Goal: Information Seeking & Learning: Find specific fact

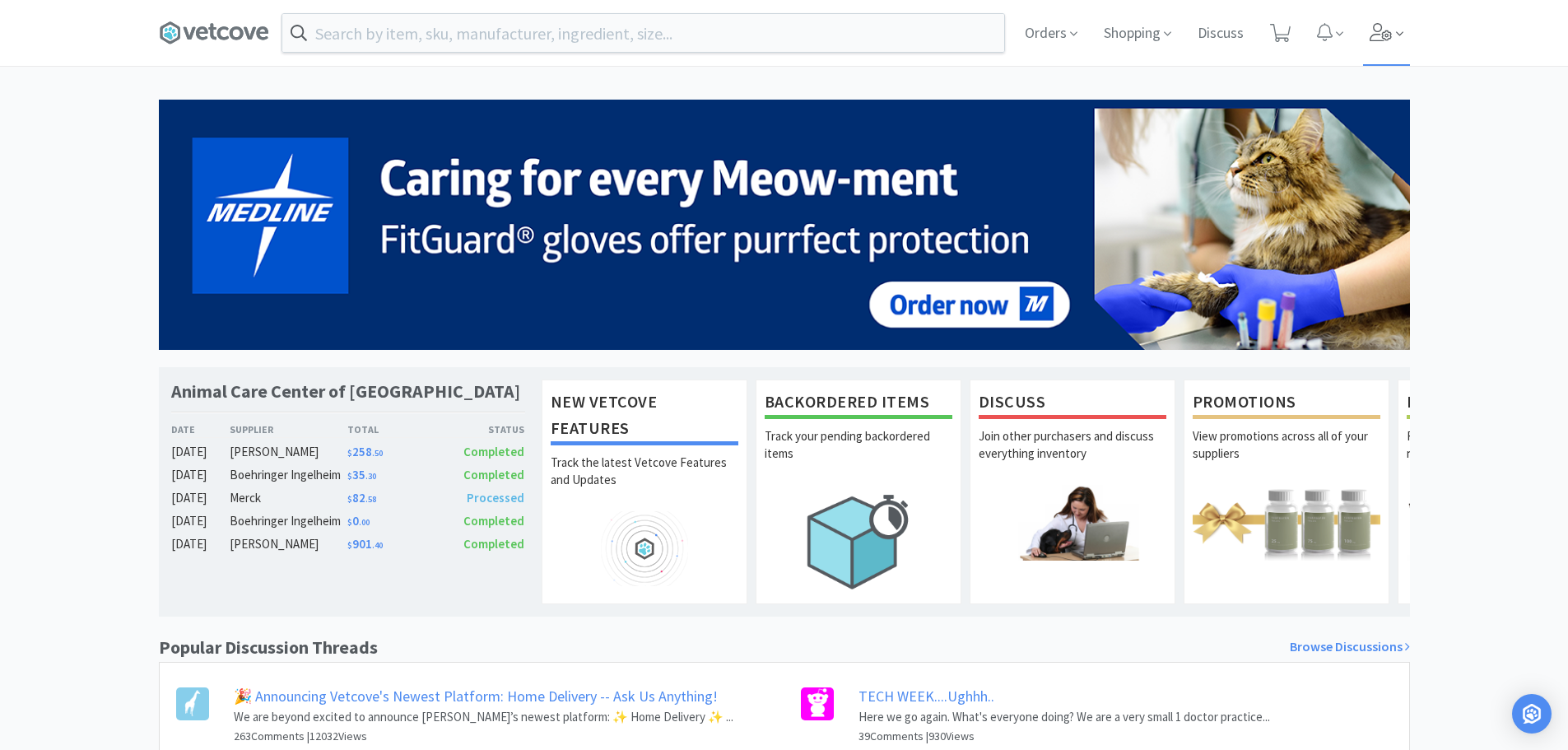
drag, startPoint x: 1364, startPoint y: 37, endPoint x: 1378, endPoint y: 36, distance: 14.0
click at [1378, 36] on div "Orders Shopping Discuss Discuss" at bounding box center [1211, 33] width 398 height 66
click at [1378, 35] on icon at bounding box center [1380, 31] width 22 height 18
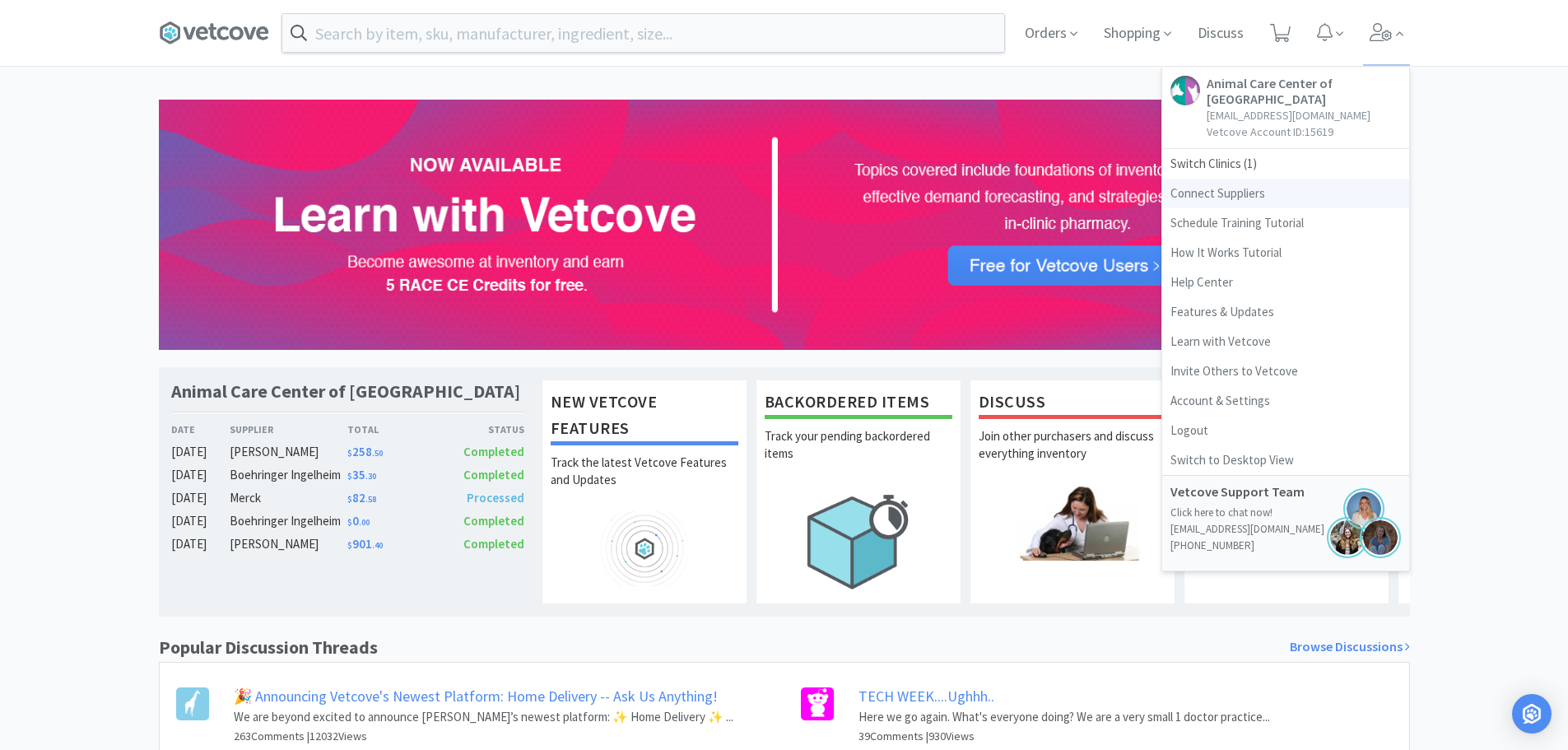
click at [1251, 179] on link "Connect Suppliers" at bounding box center [1286, 194] width 247 height 30
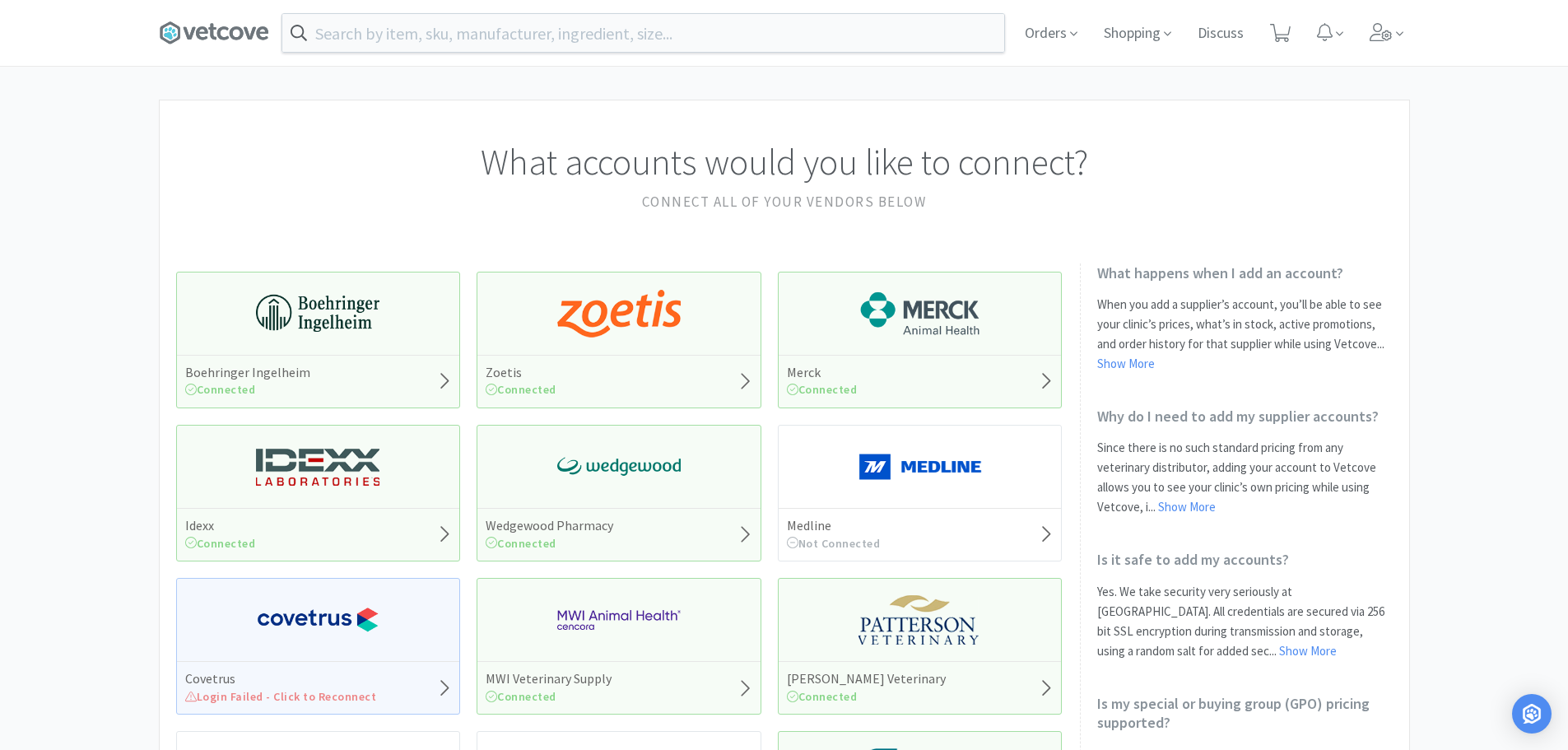
click at [950, 313] on img at bounding box center [920, 313] width 124 height 50
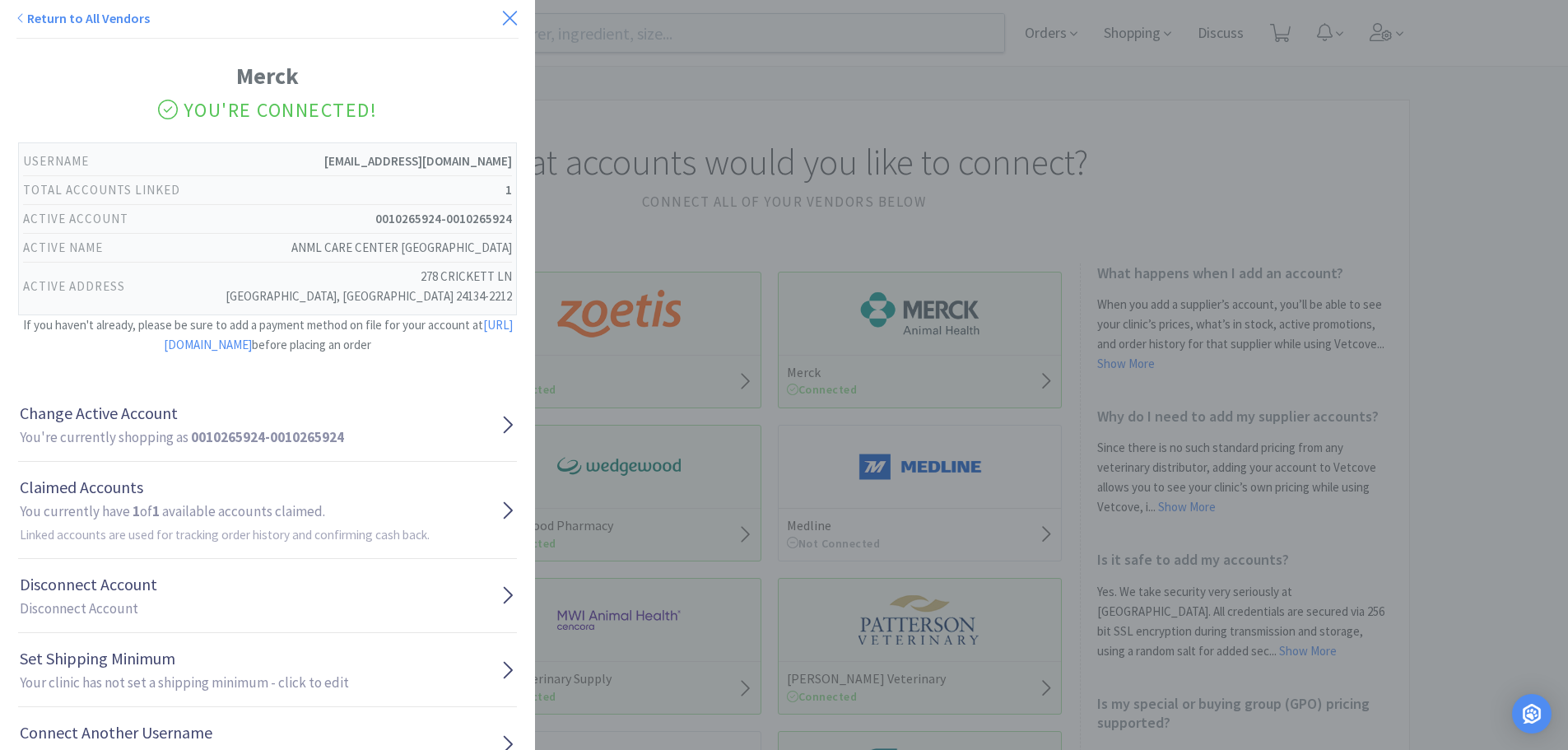
click at [504, 22] on icon at bounding box center [510, 18] width 17 height 23
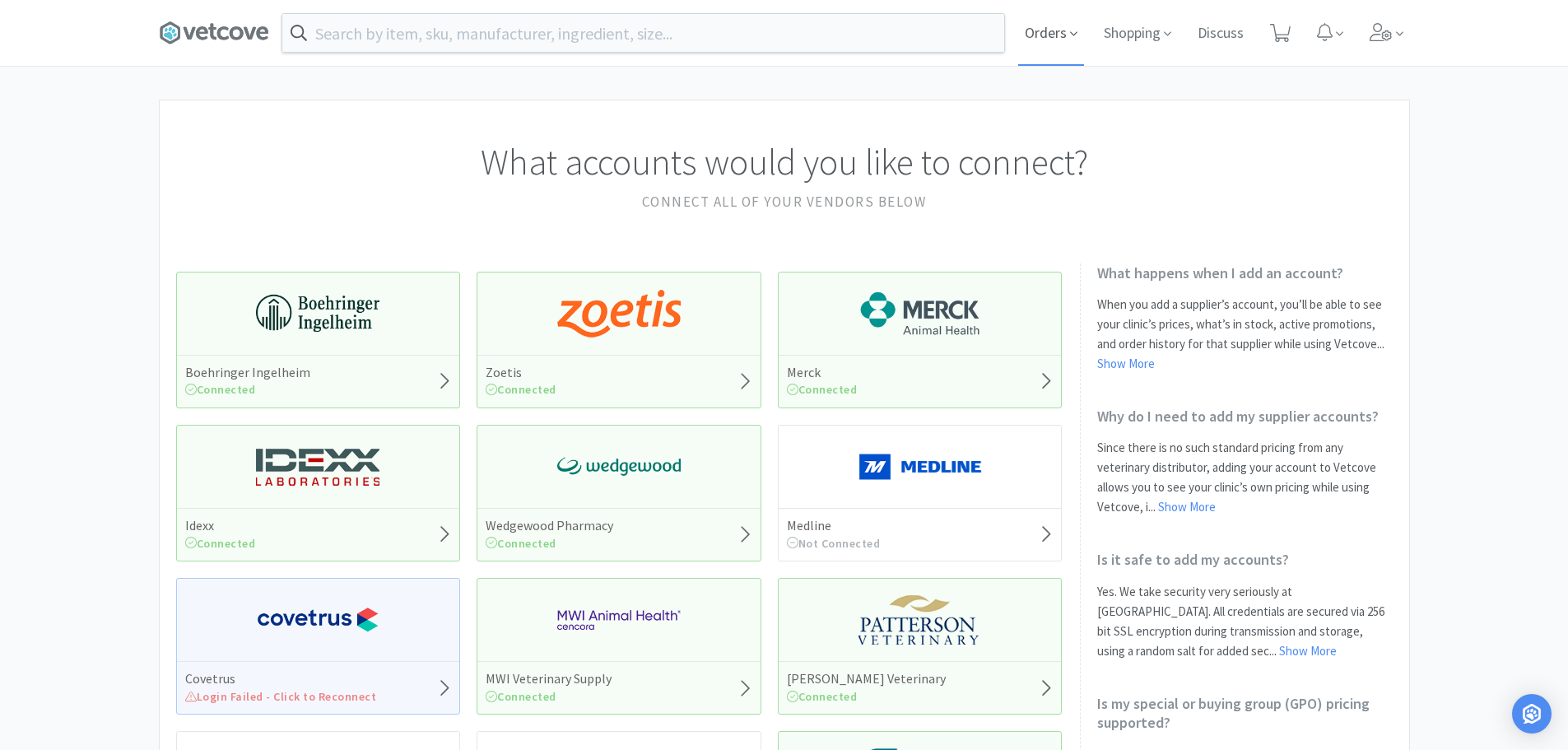
click at [1058, 38] on span "Orders" at bounding box center [1051, 33] width 66 height 66
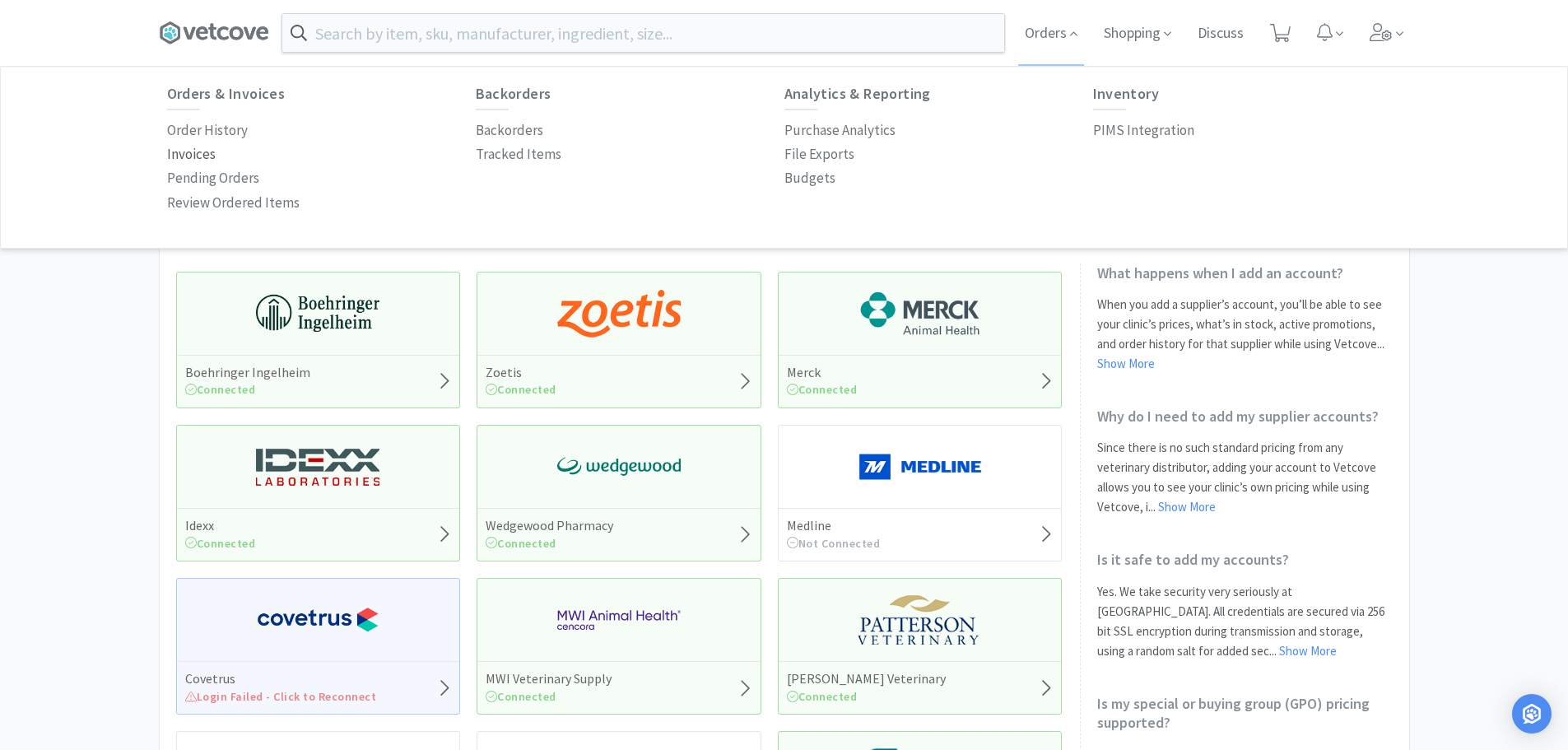
click at [197, 150] on p "Invoices" at bounding box center [192, 153] width 49 height 22
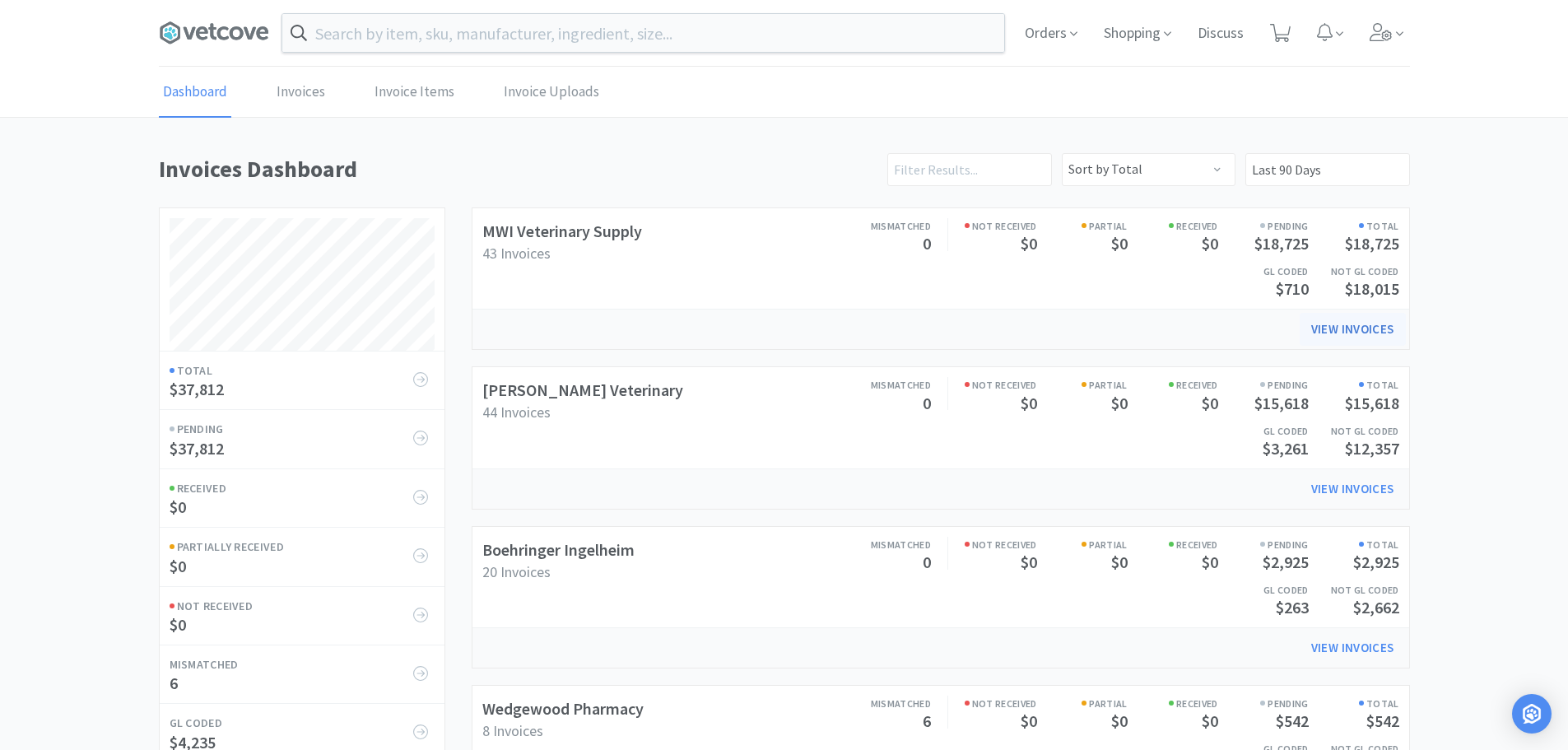
click at [1355, 329] on link "View Invoices" at bounding box center [1353, 330] width 106 height 33
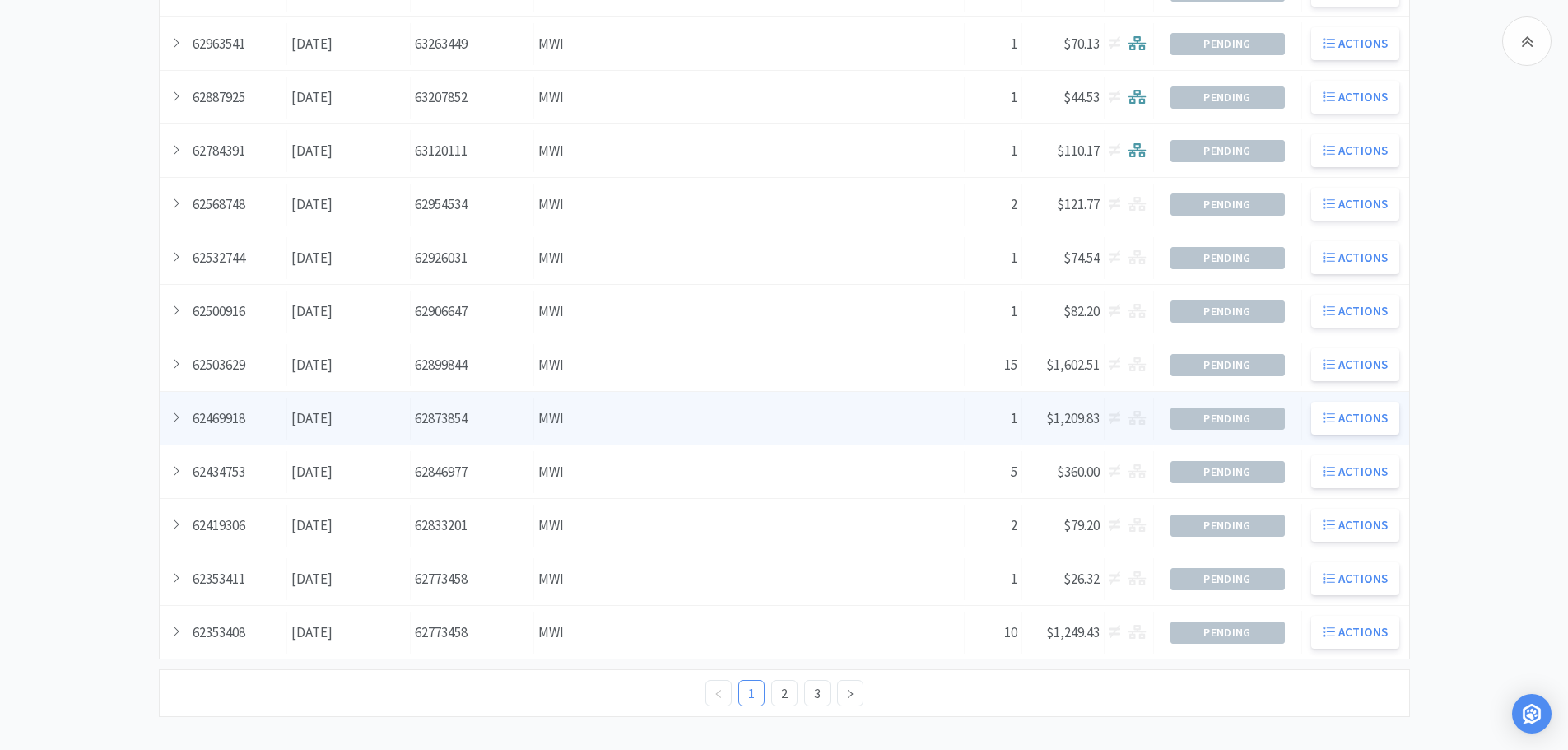
scroll to position [454, 0]
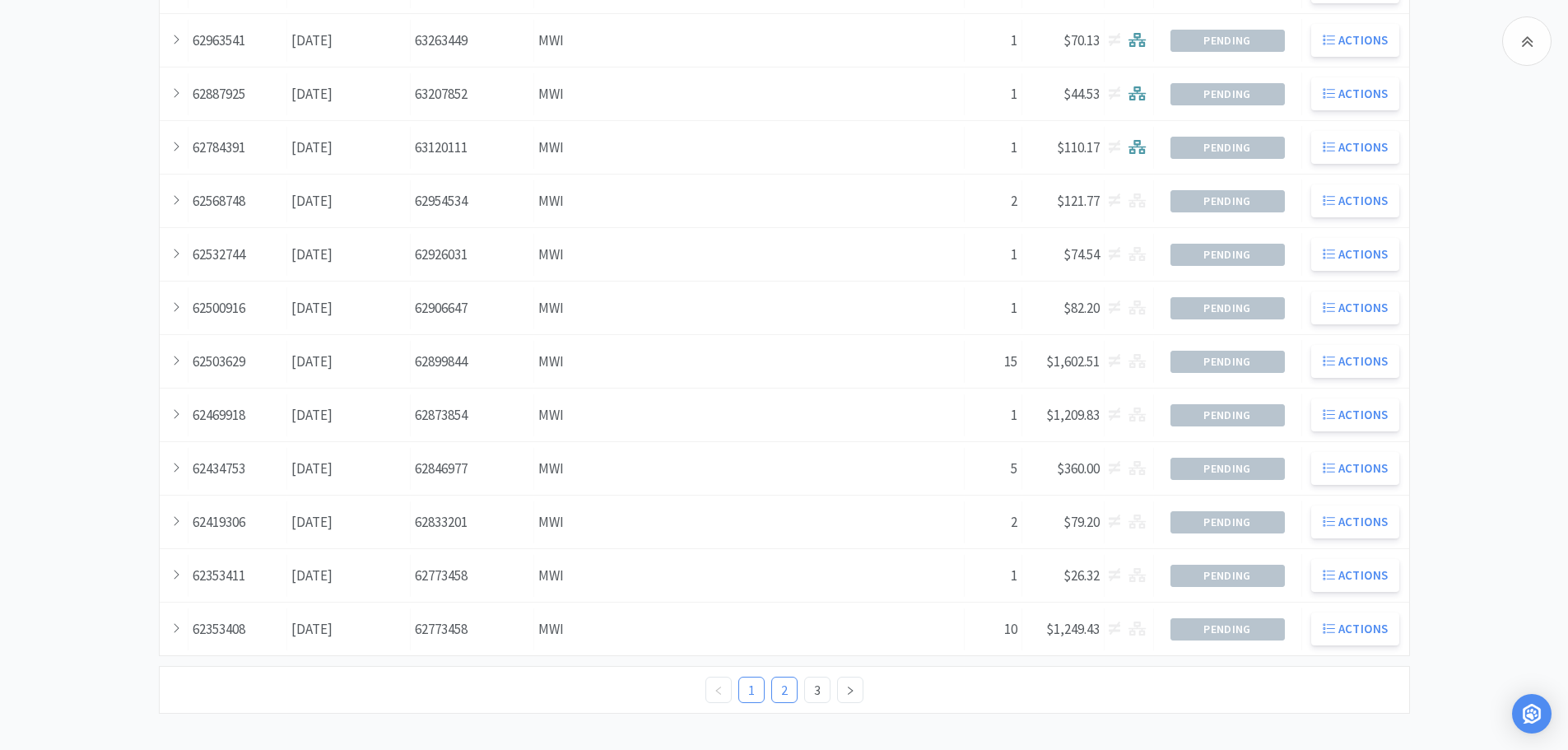
click at [782, 694] on link "2" at bounding box center [784, 690] width 24 height 24
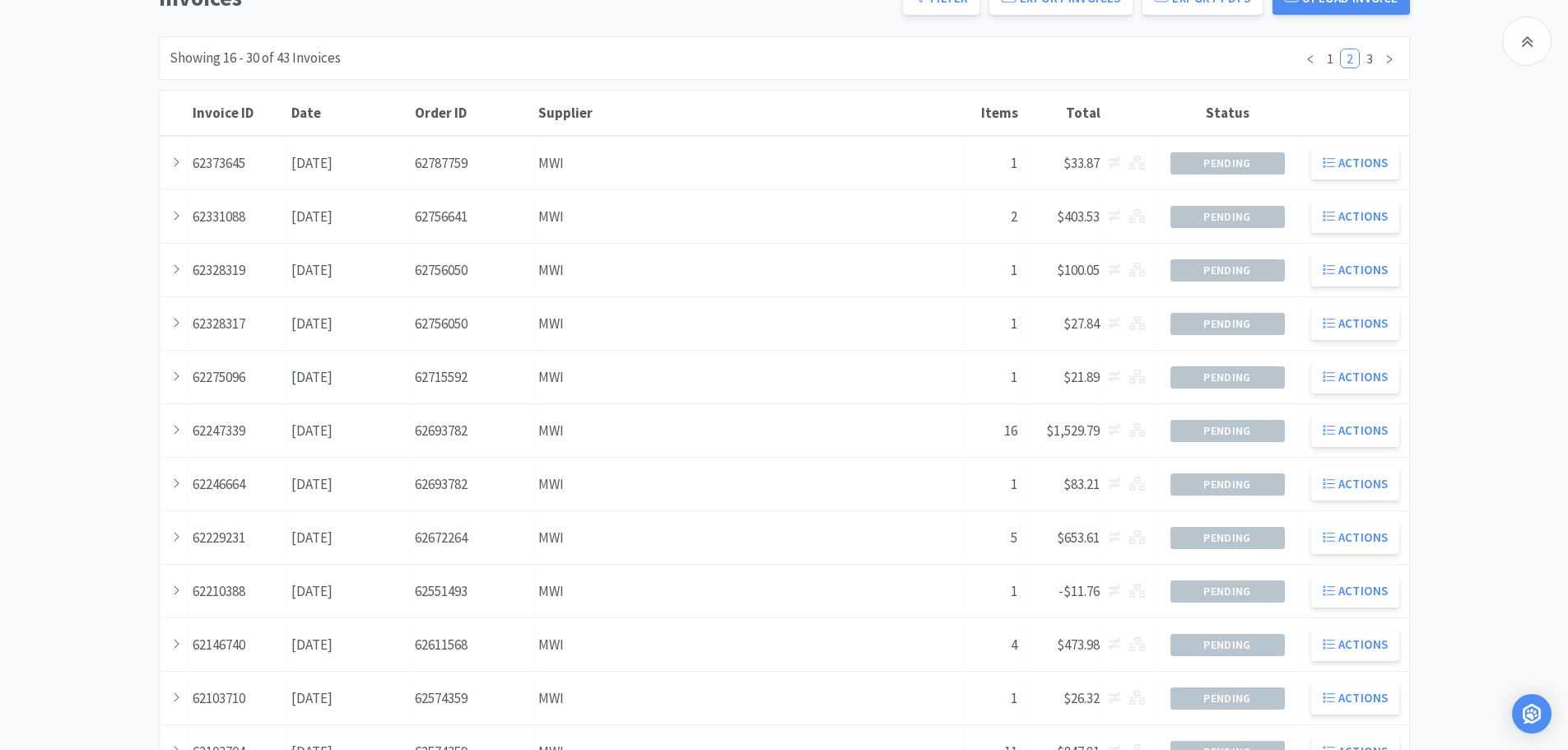
scroll to position [454, 0]
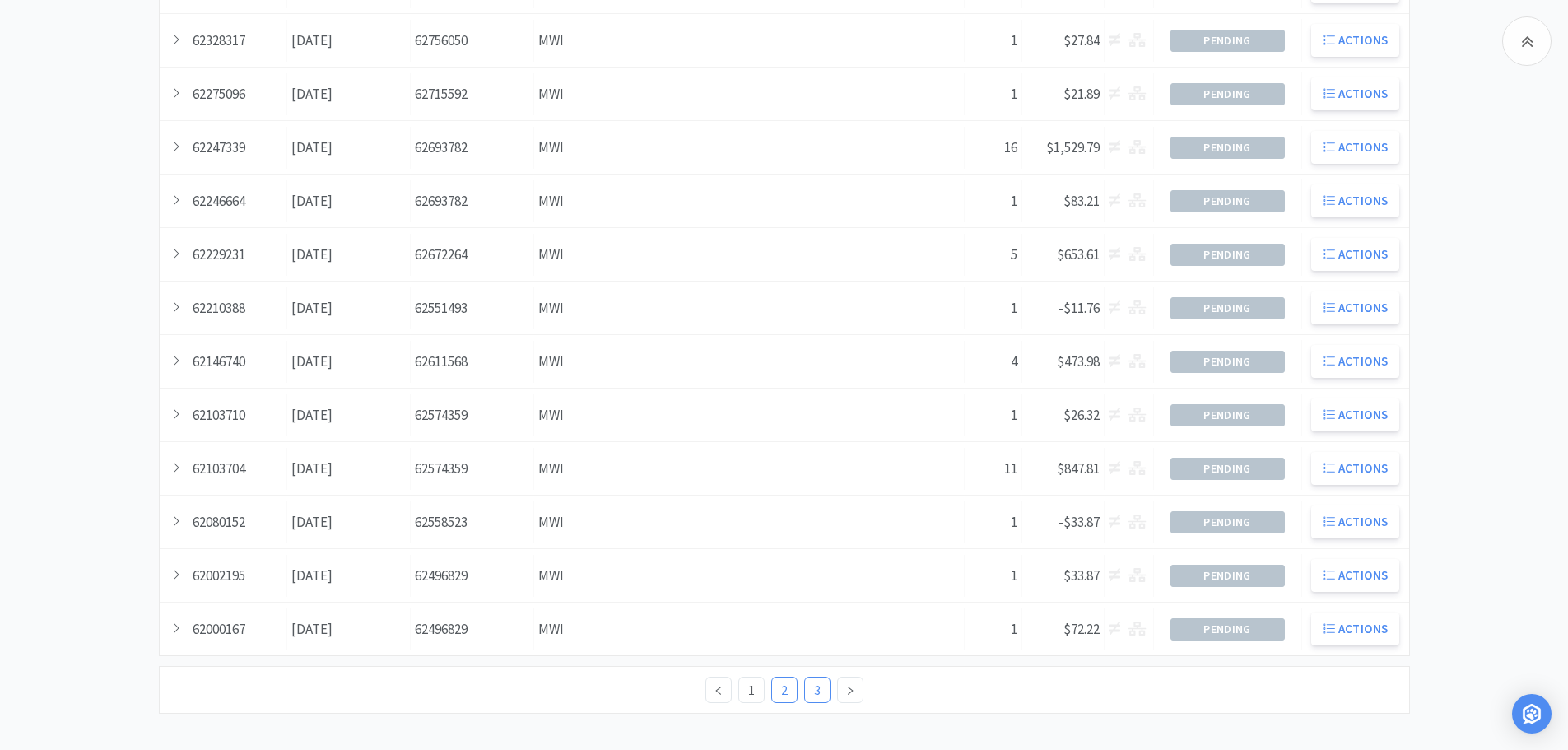
click at [825, 694] on link "3" at bounding box center [818, 690] width 24 height 24
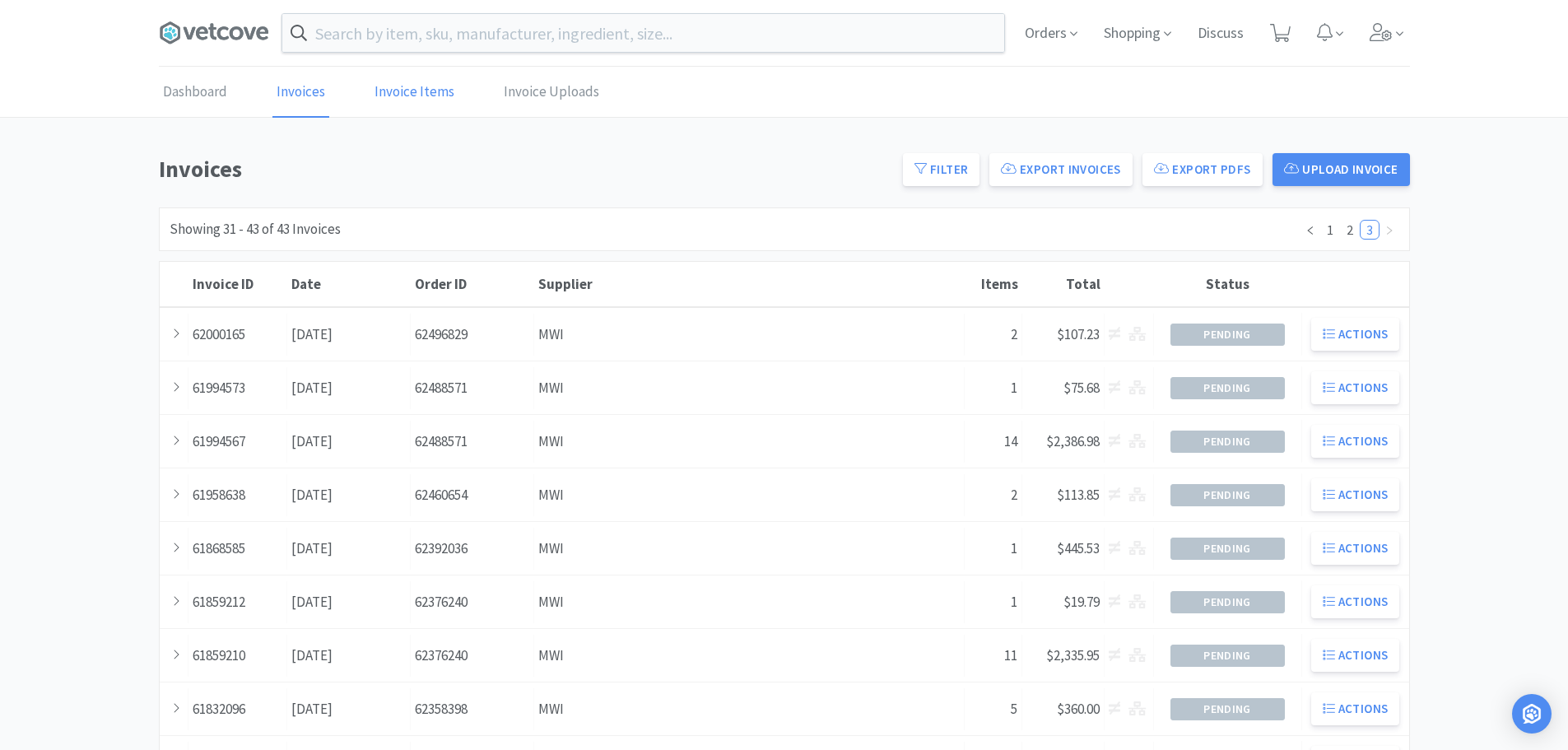
click at [410, 91] on link "Invoice Items" at bounding box center [414, 92] width 88 height 51
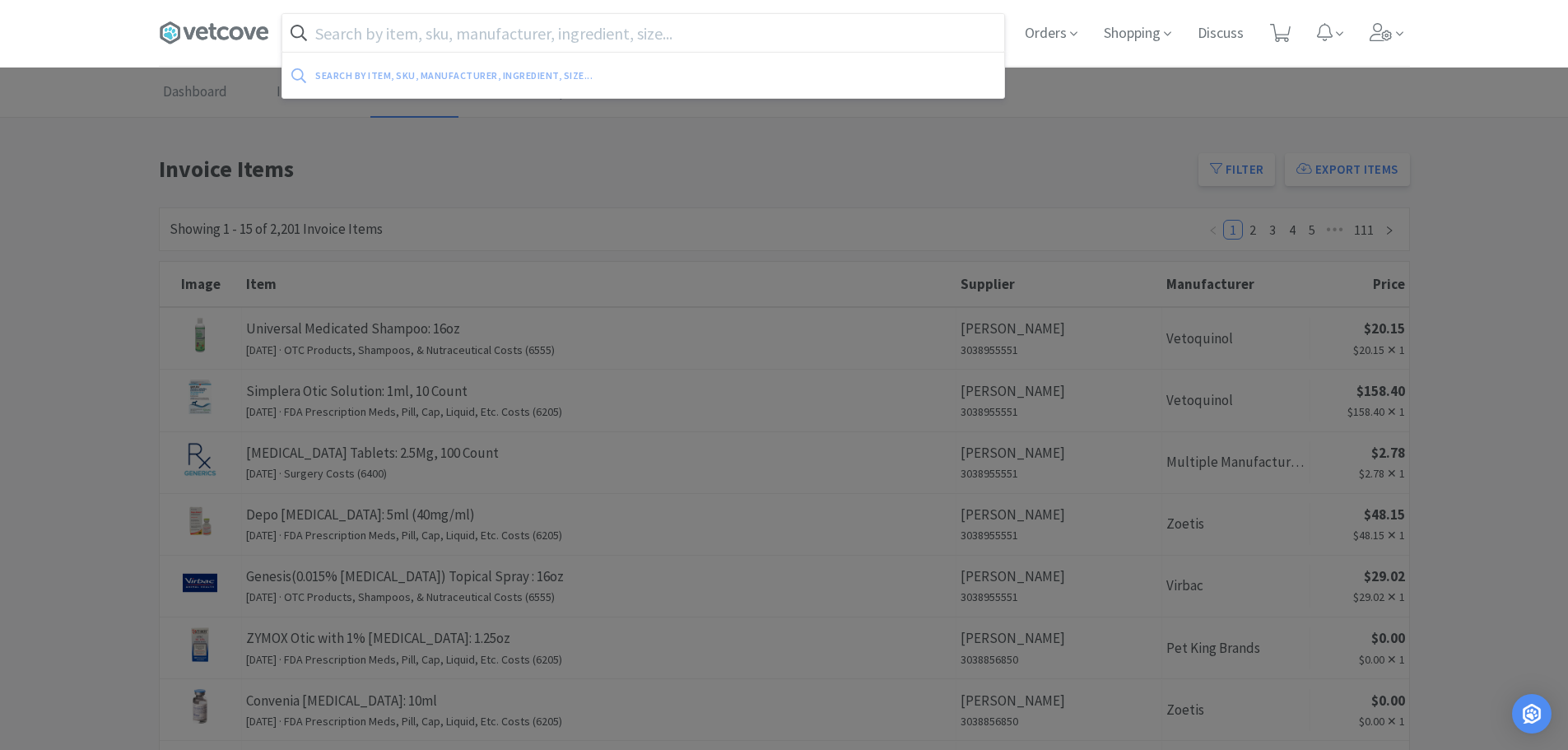
click at [403, 49] on input "text" at bounding box center [643, 32] width 722 height 38
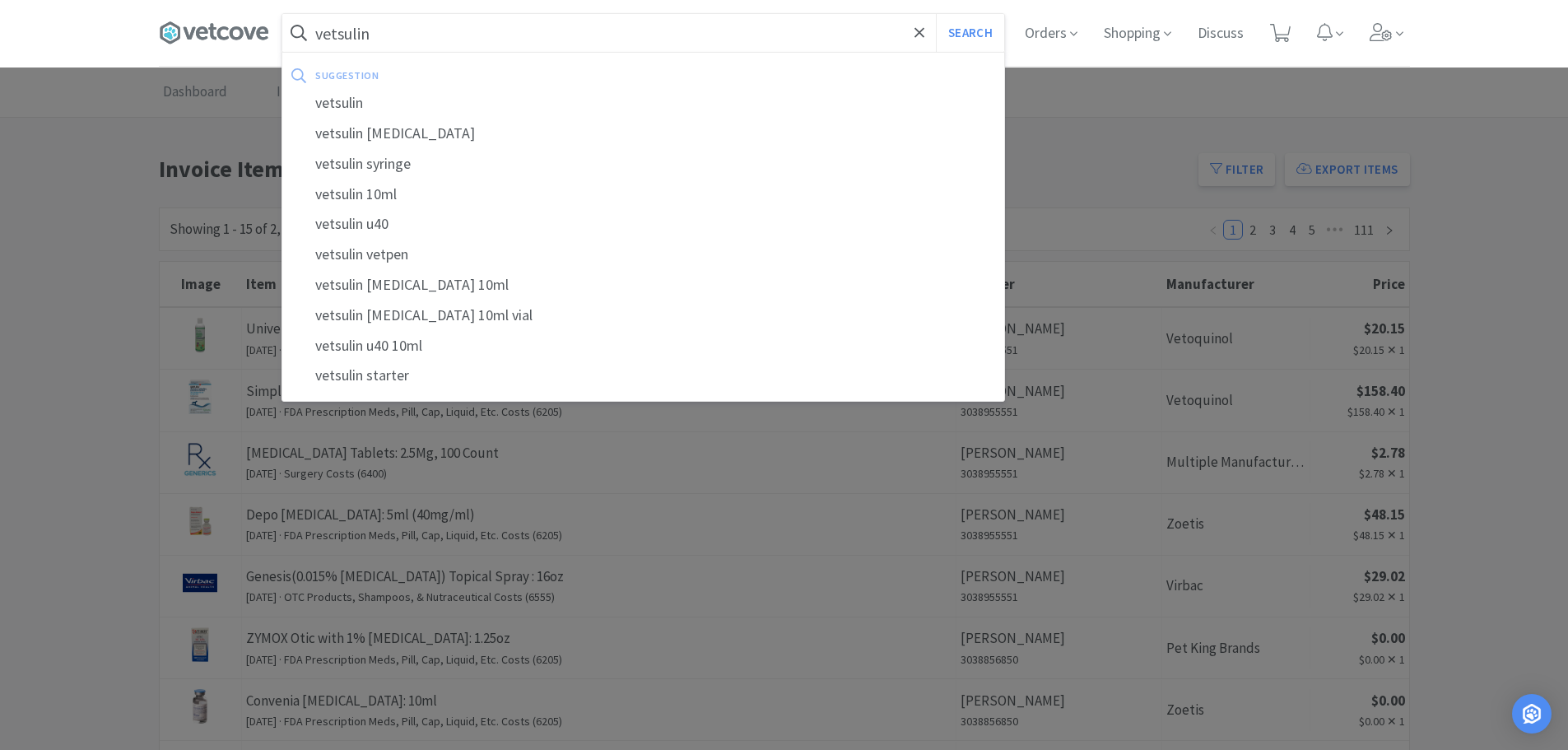
type input "vetsulin"
click at [936, 14] on button "Search" at bounding box center [970, 32] width 68 height 38
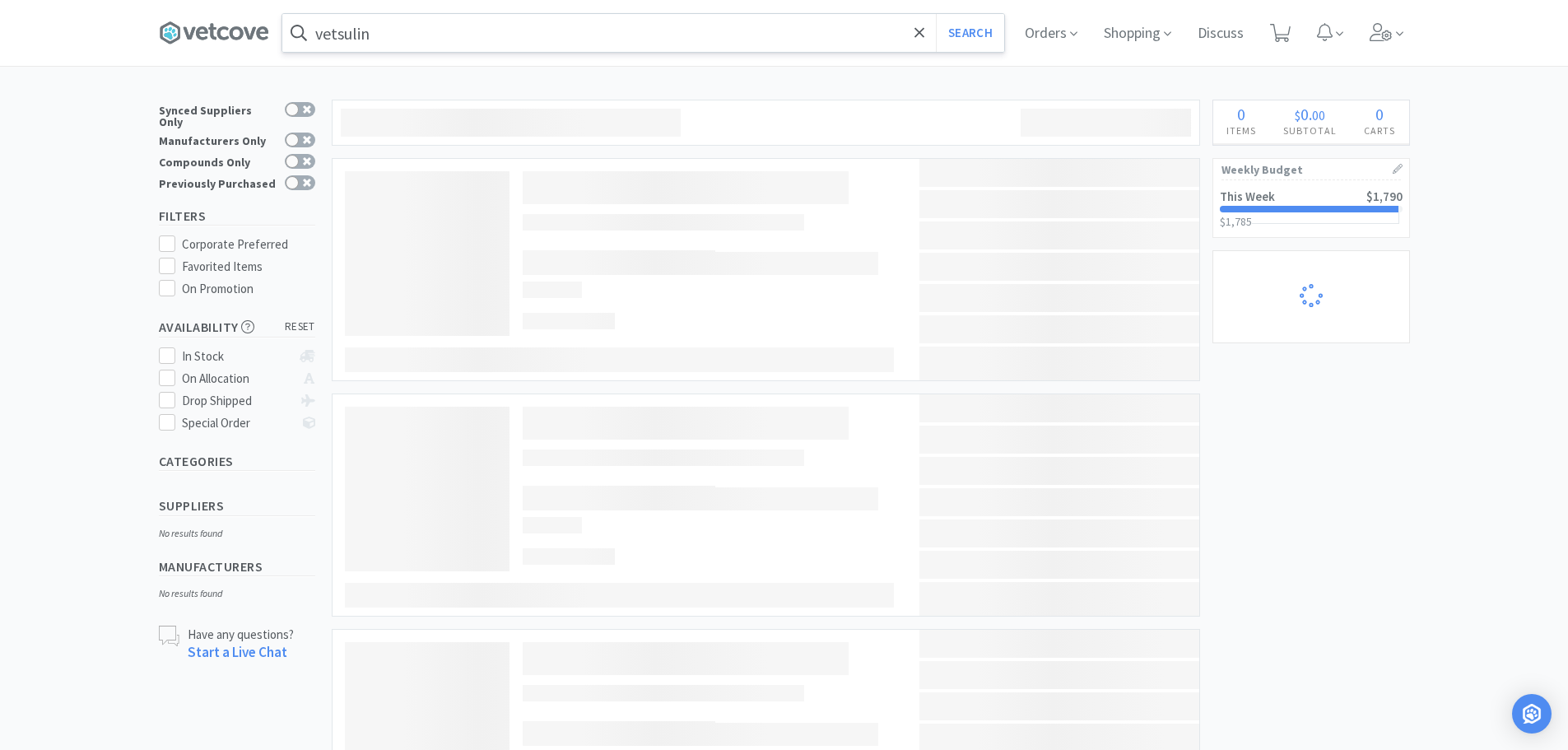
select select "5"
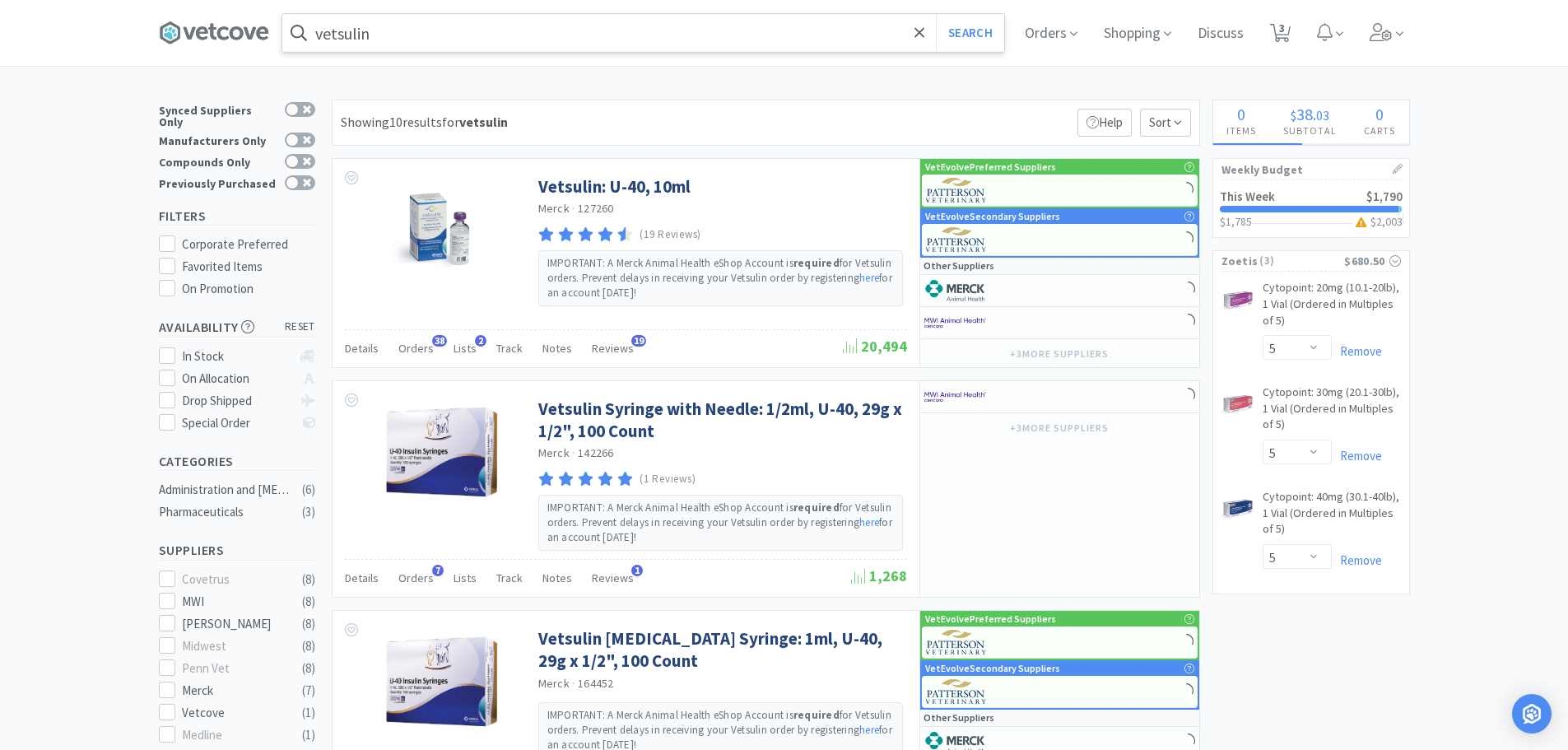
select select "2"
select select "1"
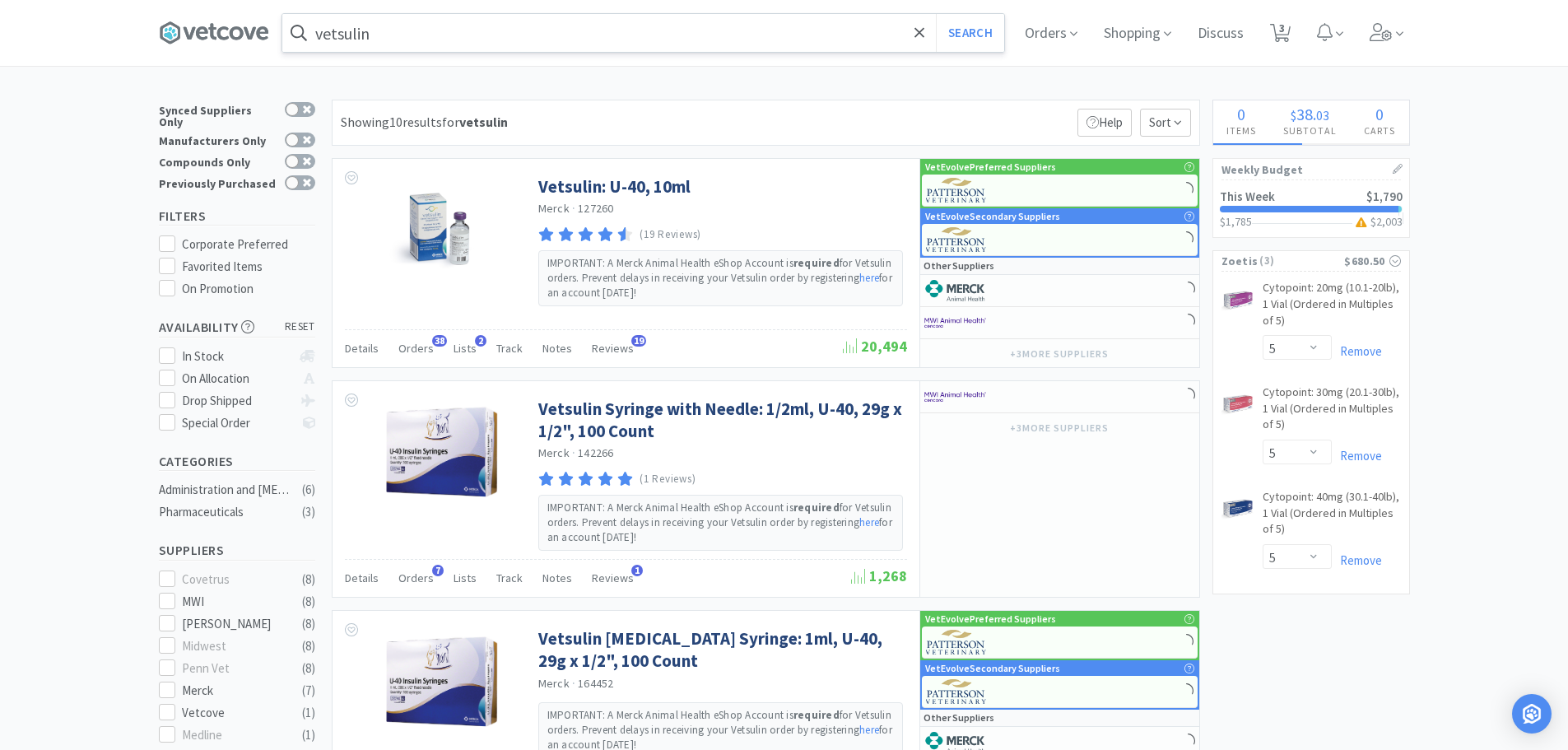
select select "1"
select select "2"
select select "1"
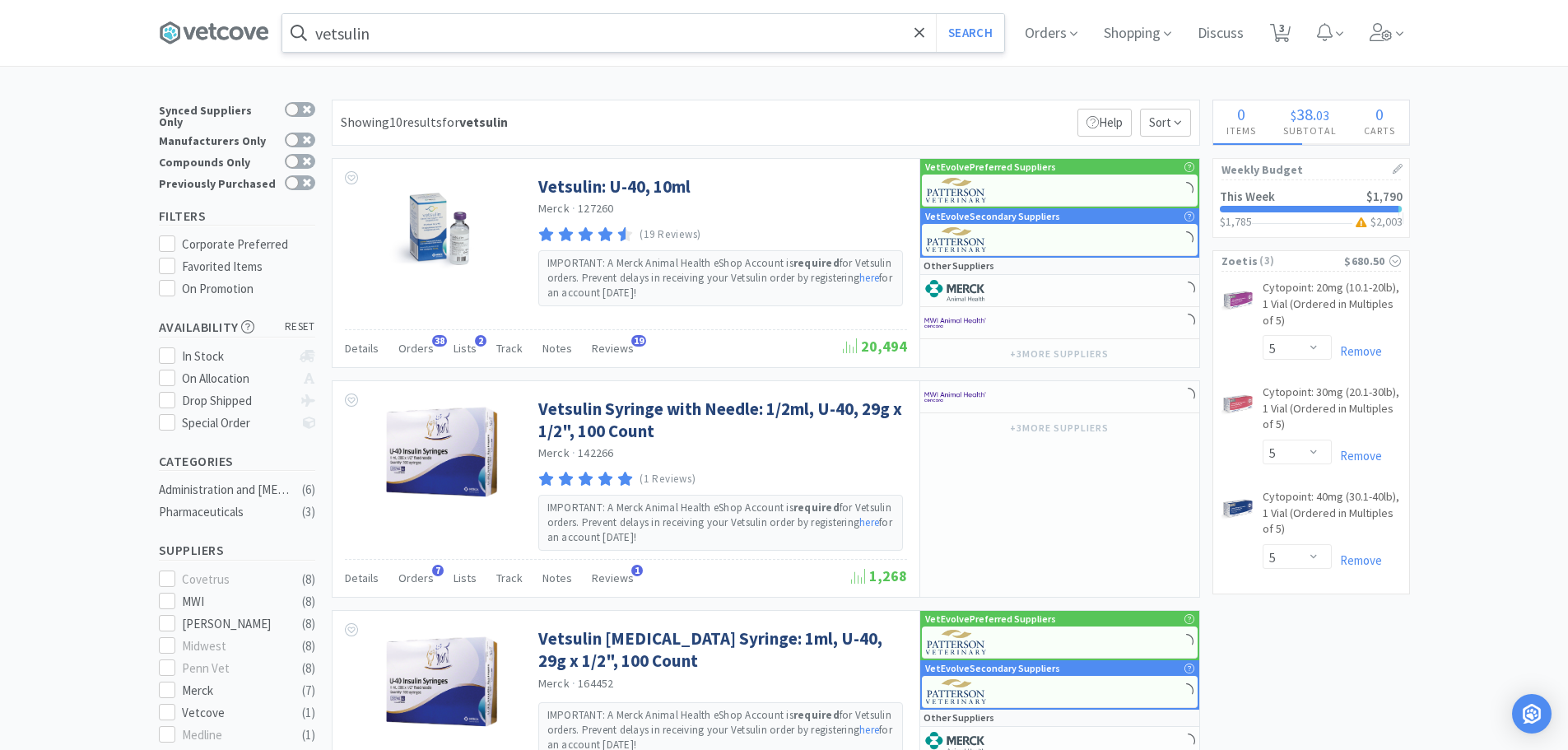
select select "2"
select select "1"
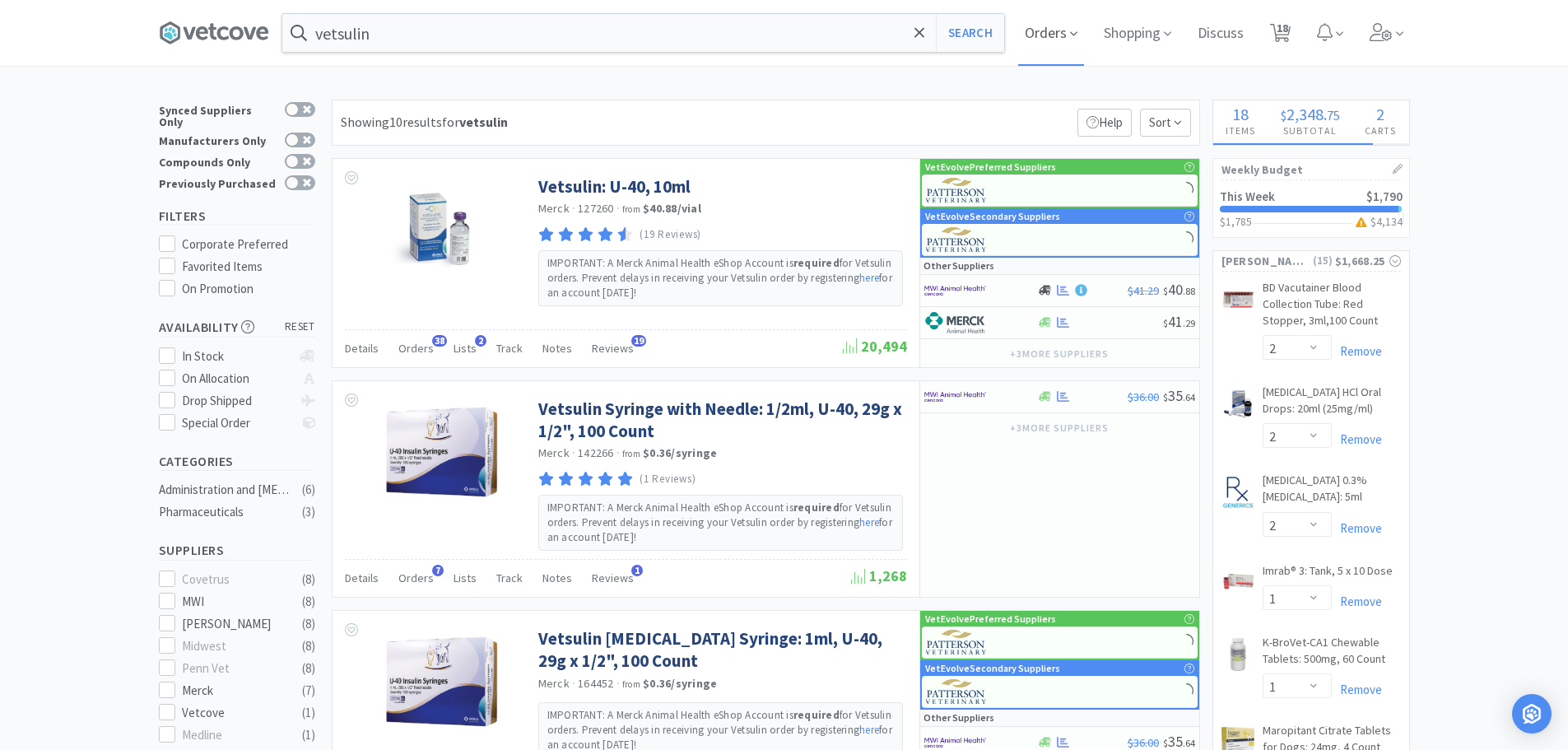
select select "4"
click at [1061, 34] on span "Orders" at bounding box center [1051, 33] width 66 height 66
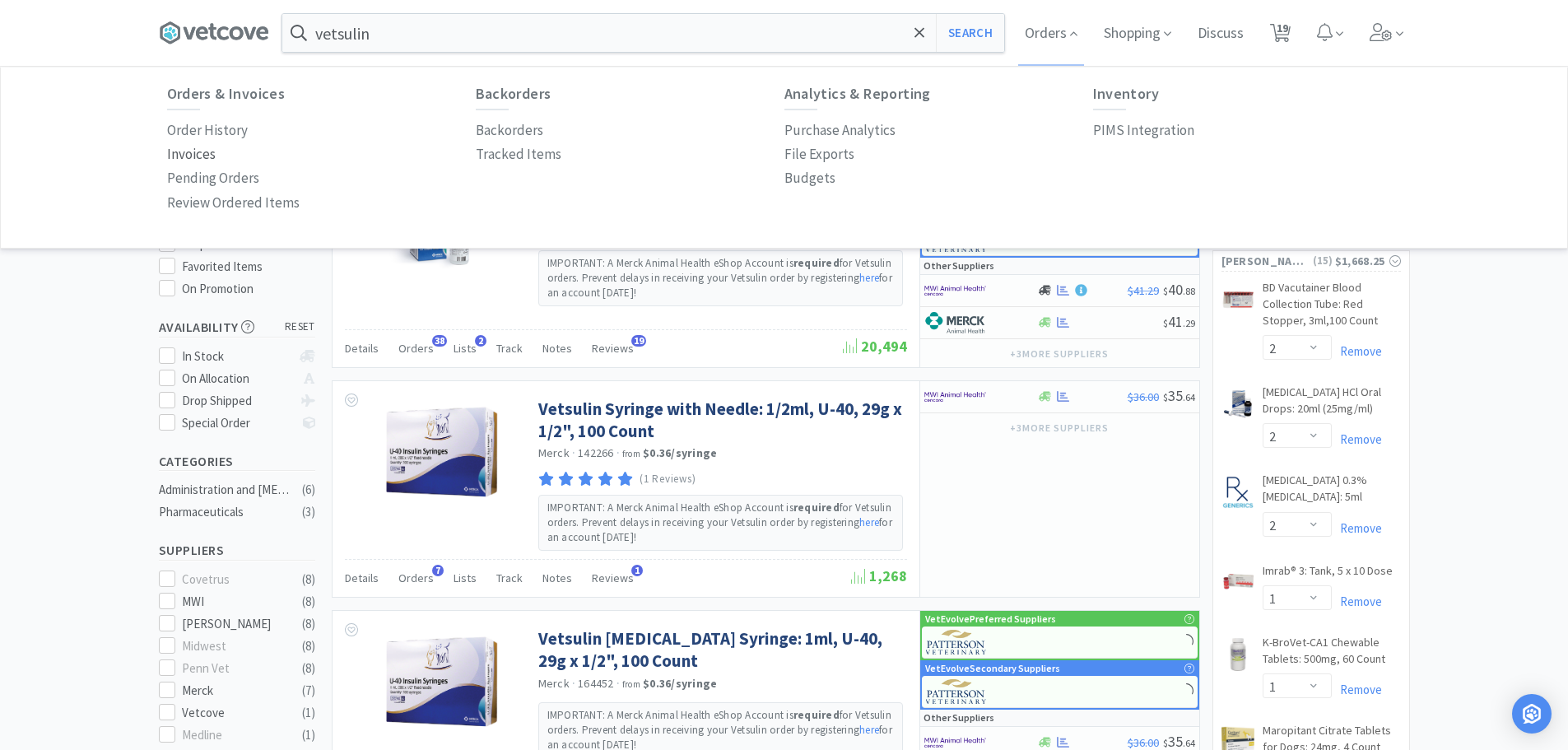
click at [187, 154] on p "Invoices" at bounding box center [192, 153] width 49 height 22
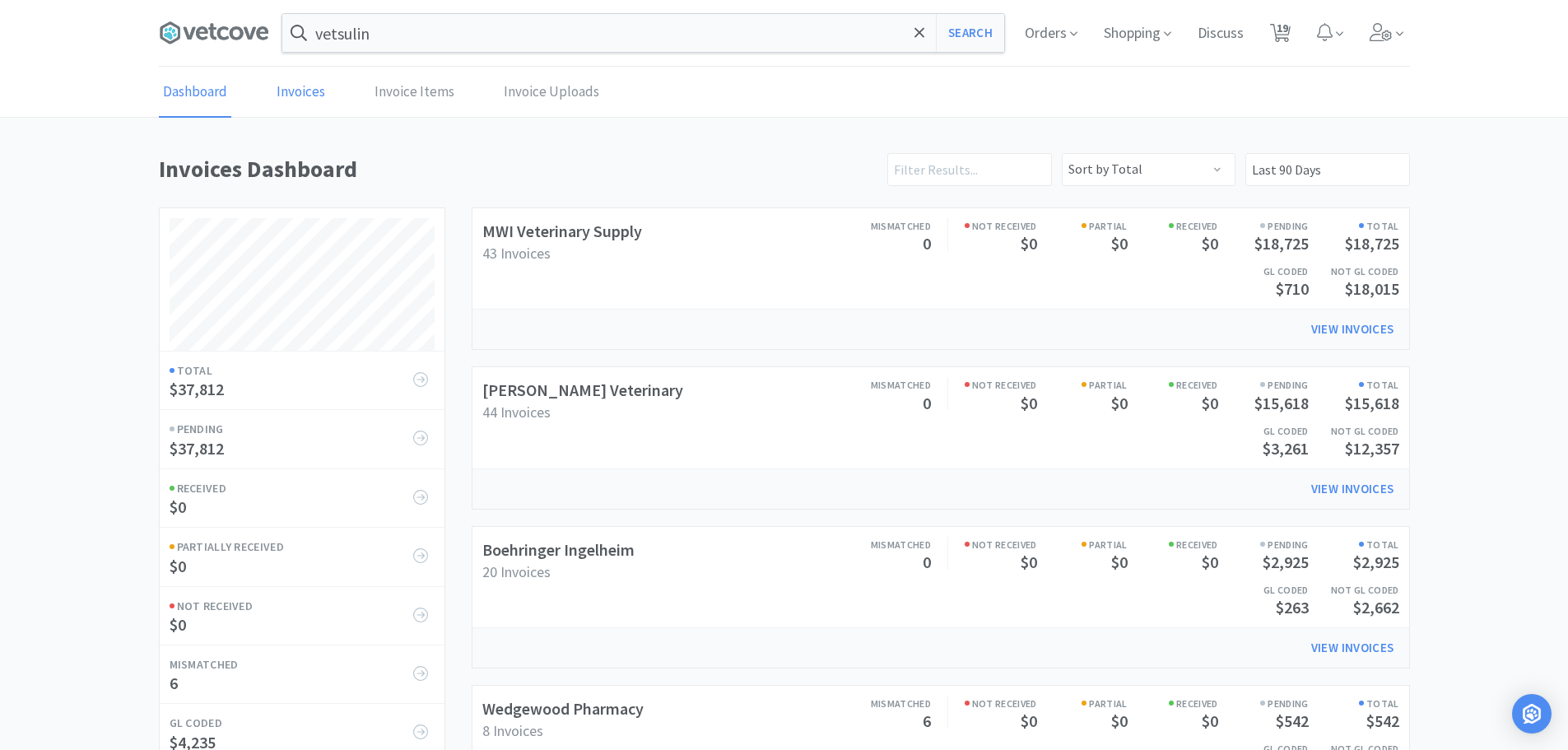
click at [310, 85] on link "Invoices" at bounding box center [301, 92] width 57 height 51
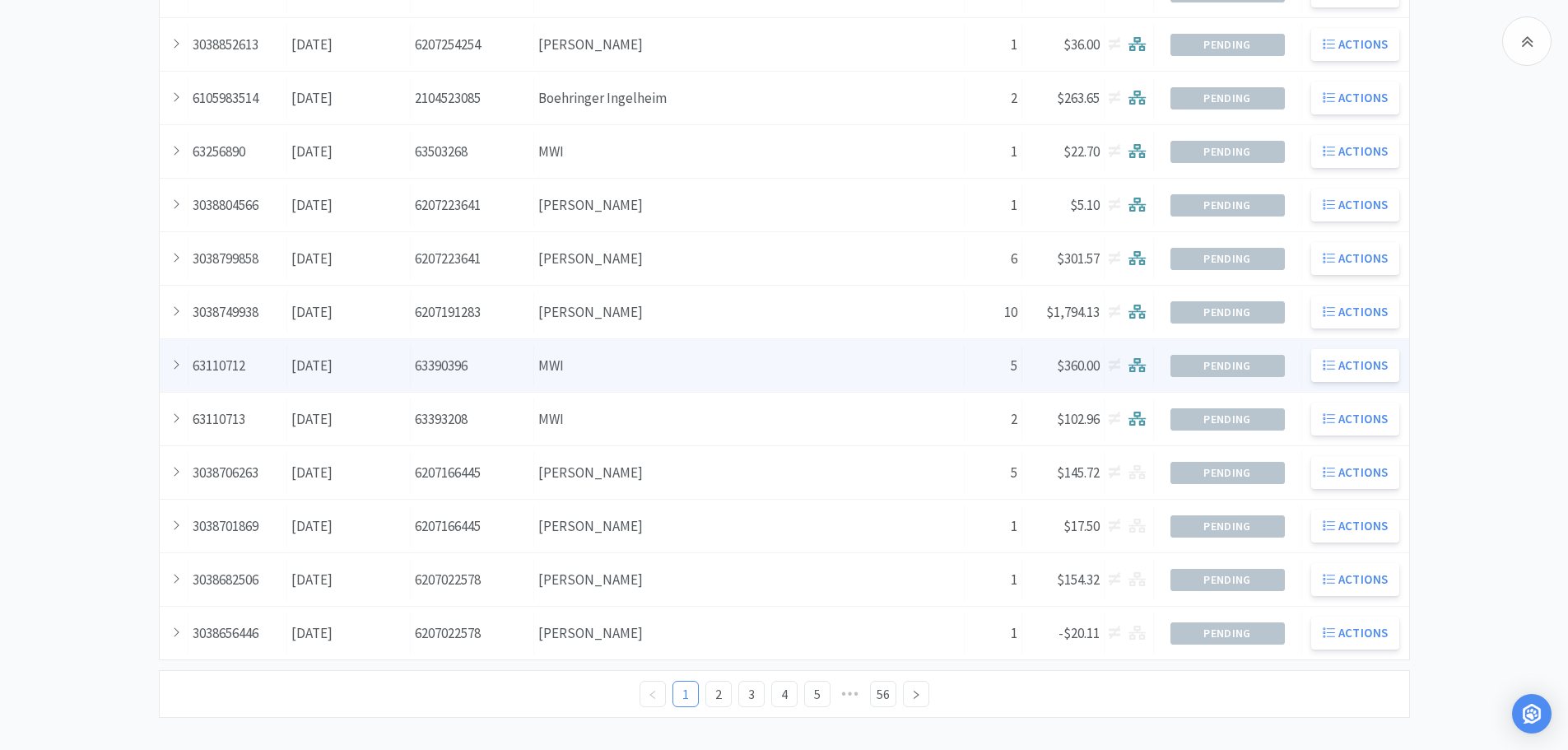
scroll to position [454, 0]
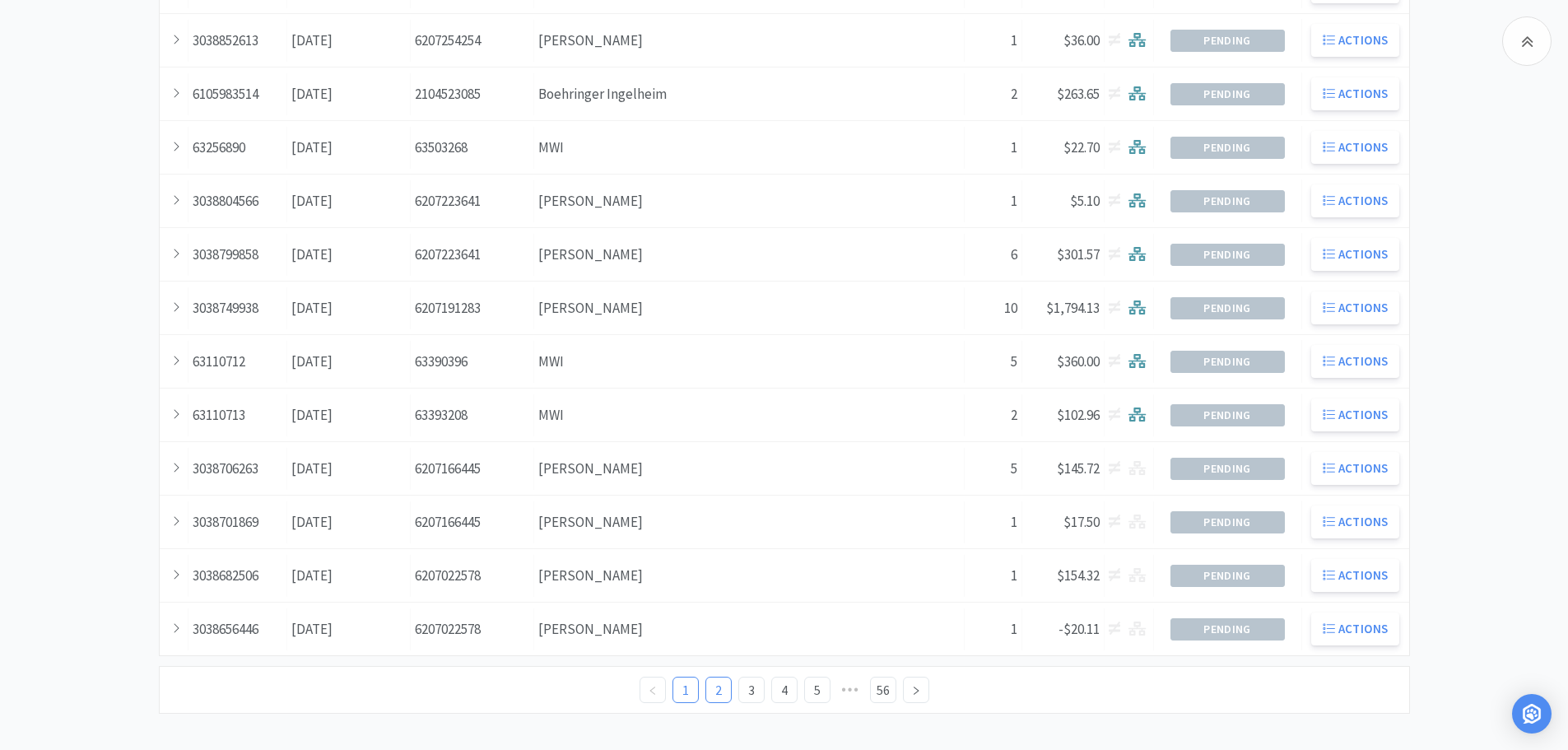
click at [718, 689] on link "2" at bounding box center [718, 690] width 24 height 24
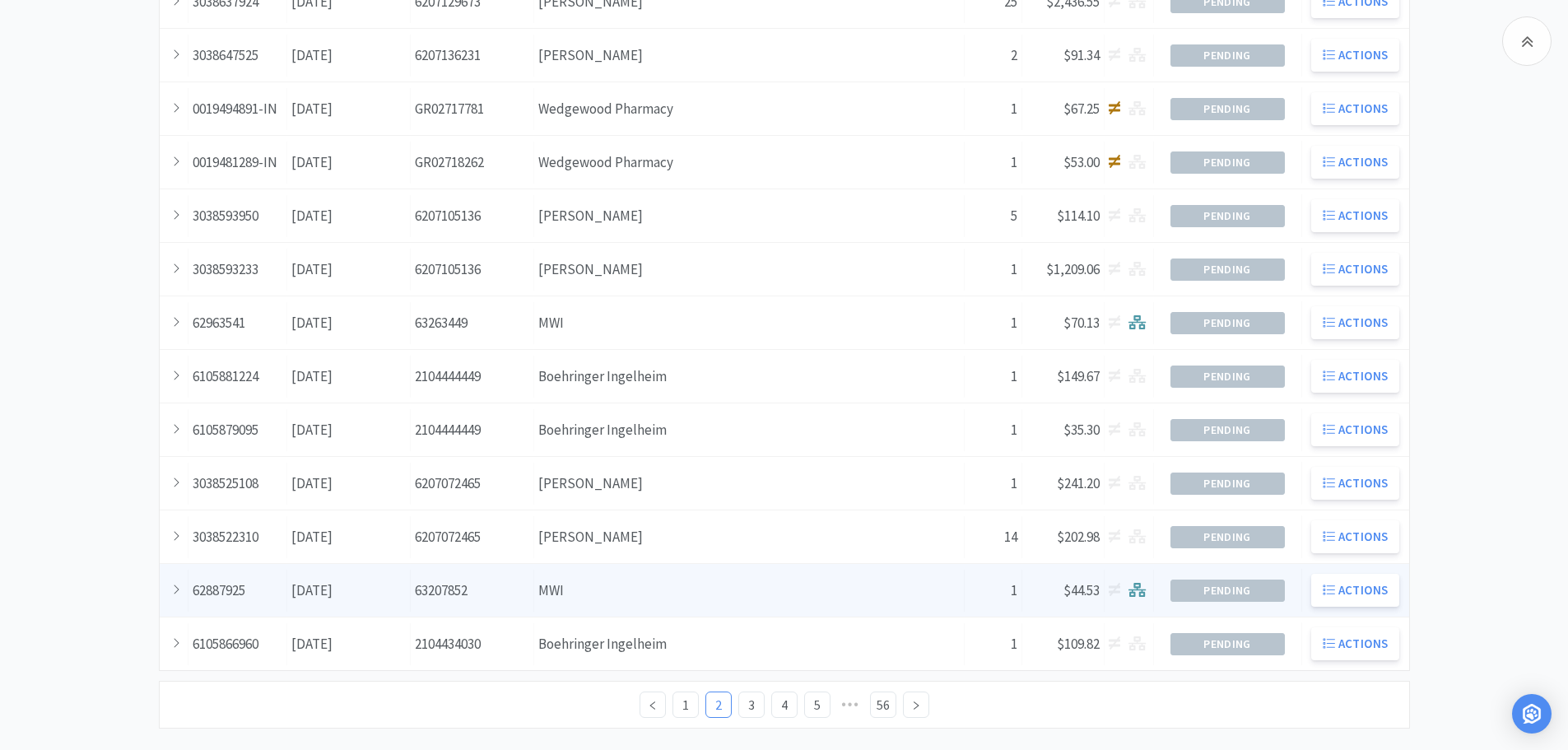
scroll to position [454, 0]
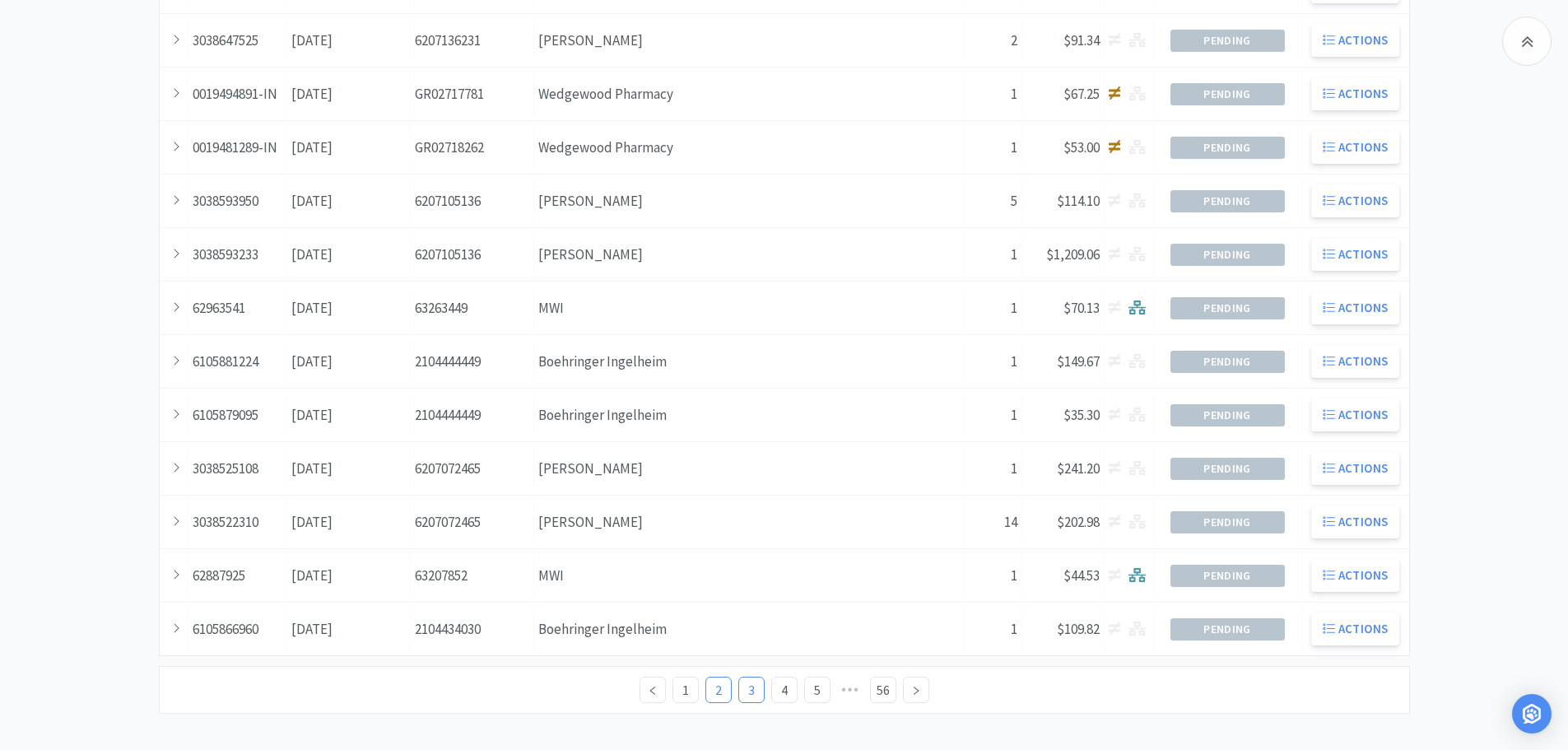
click at [750, 689] on link "3" at bounding box center [751, 690] width 24 height 24
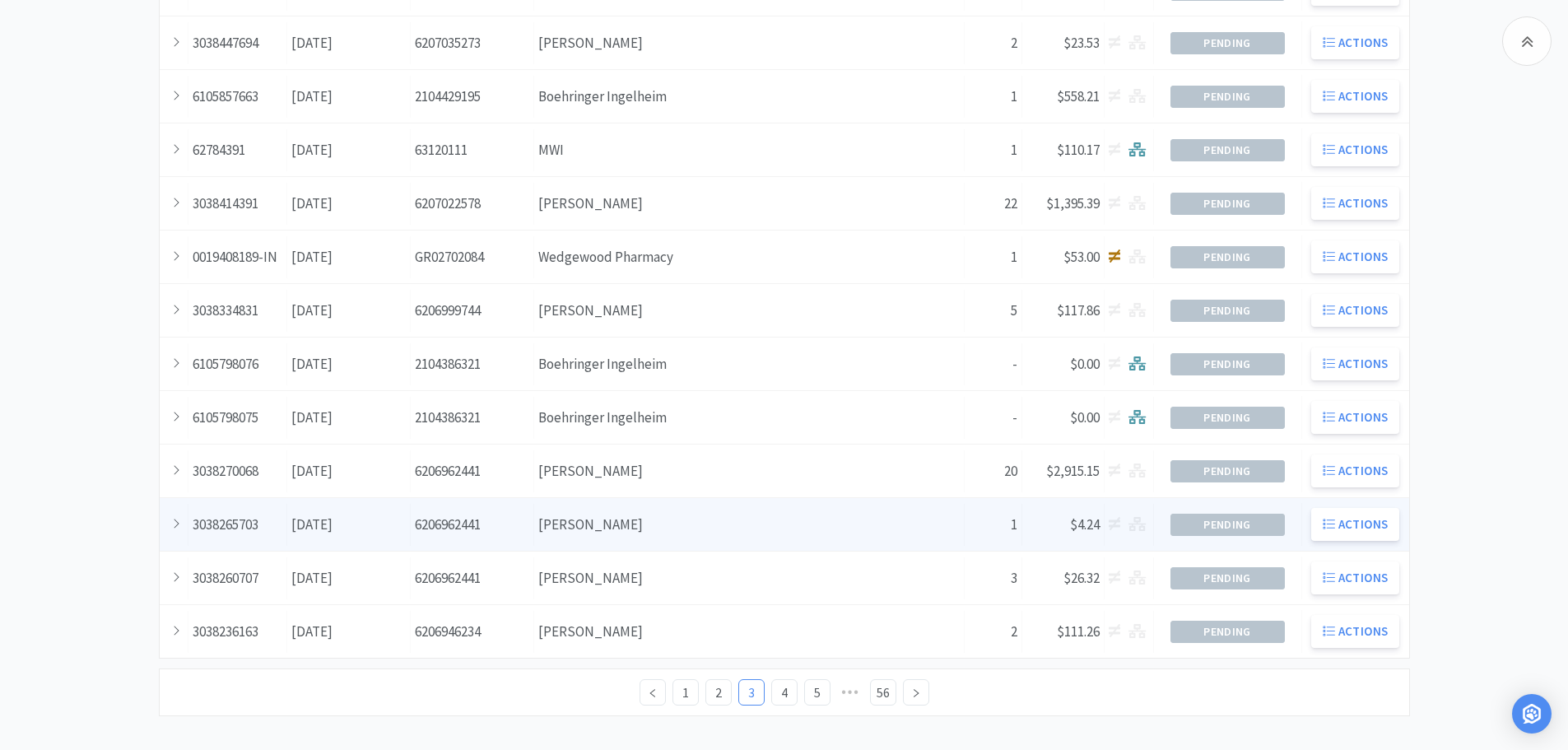
scroll to position [454, 0]
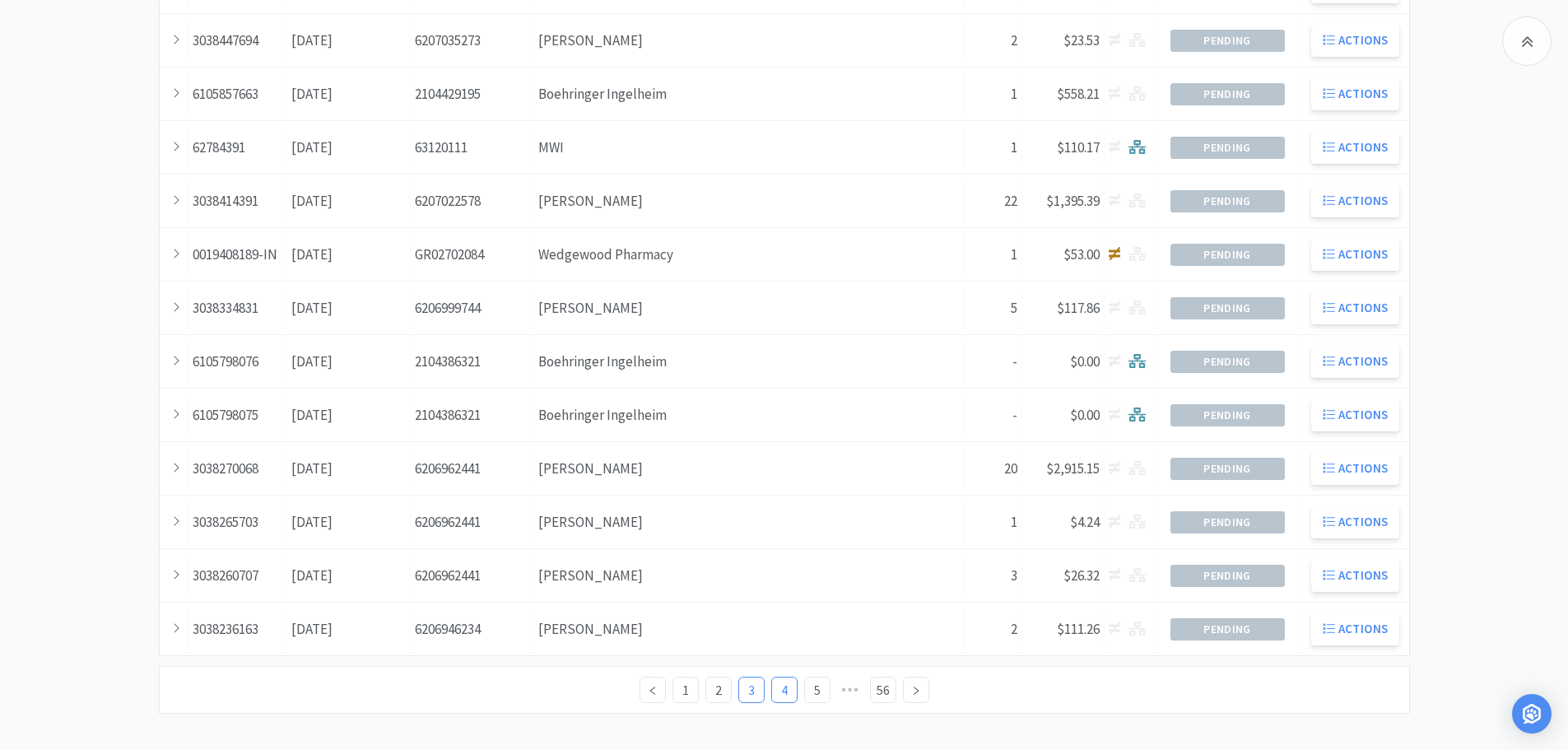
click at [777, 689] on link "4" at bounding box center [784, 690] width 24 height 24
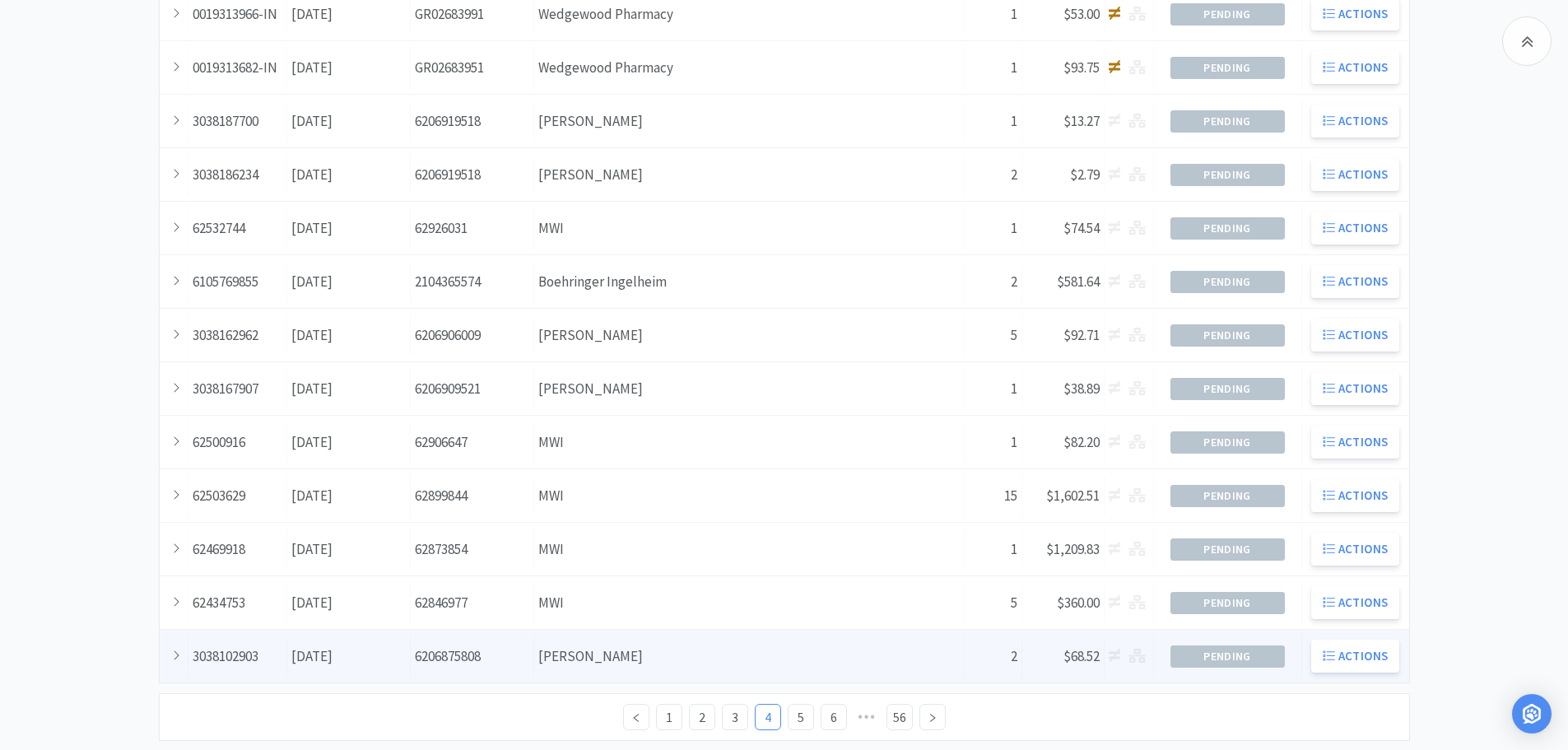
scroll to position [454, 0]
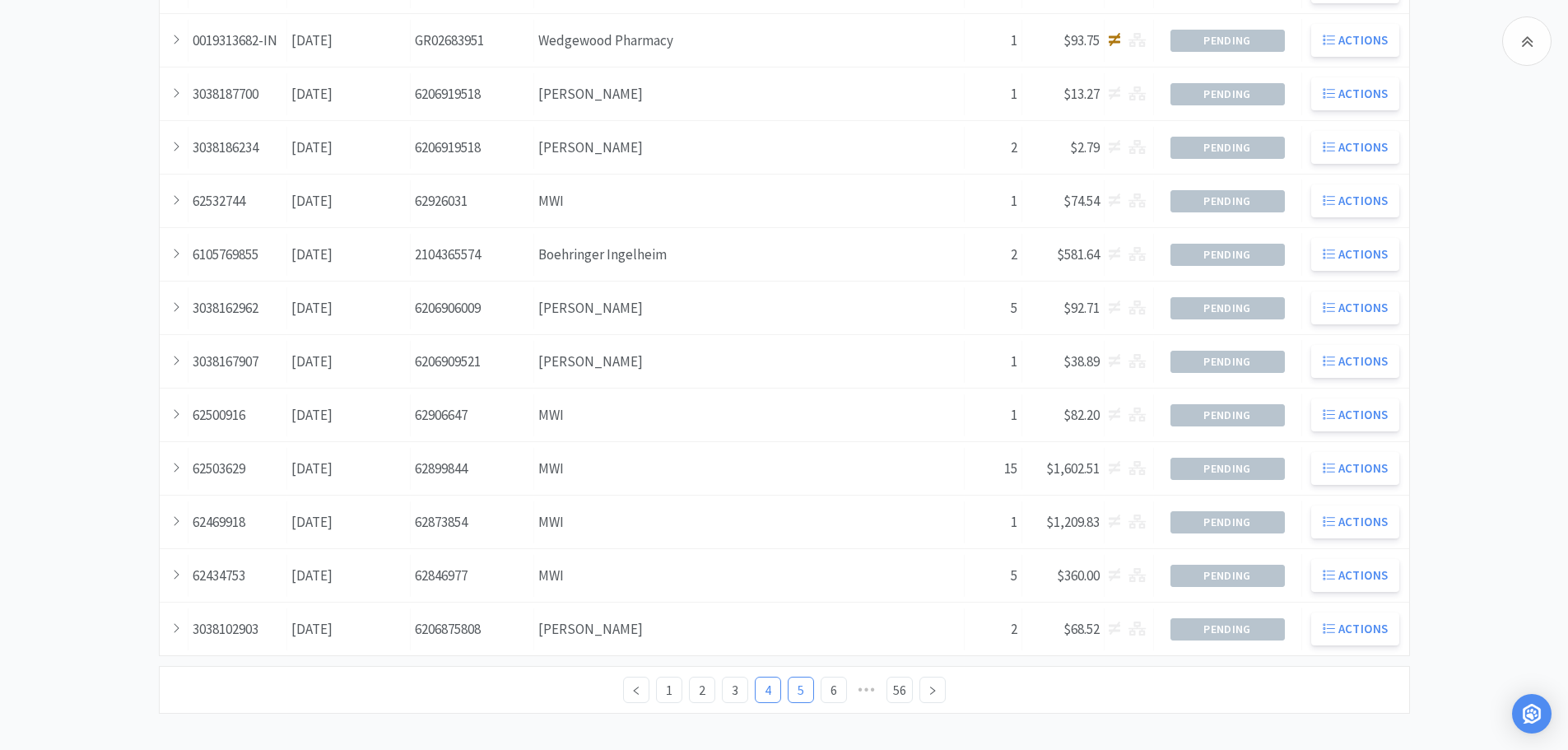
click at [804, 688] on link "5" at bounding box center [801, 690] width 24 height 24
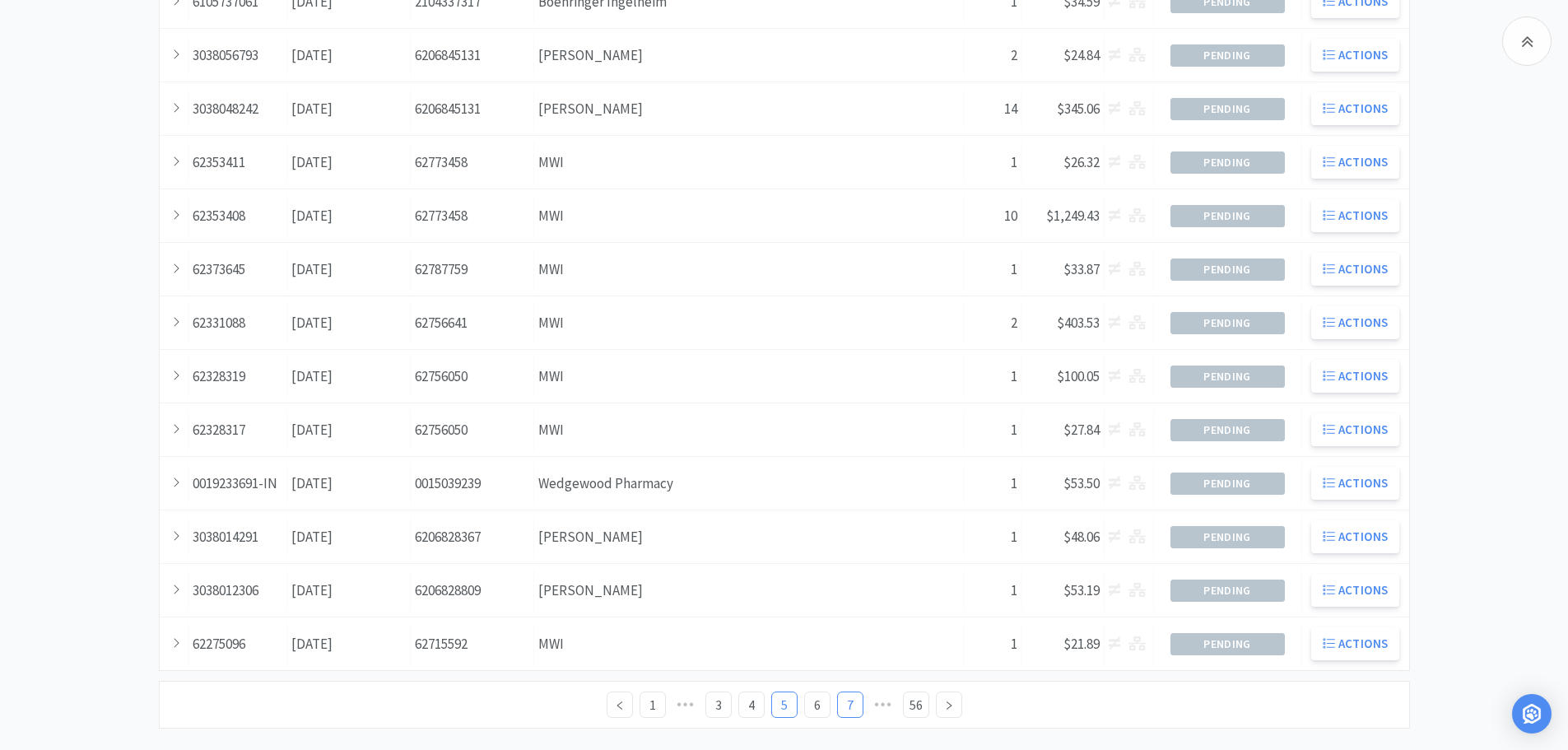
scroll to position [454, 0]
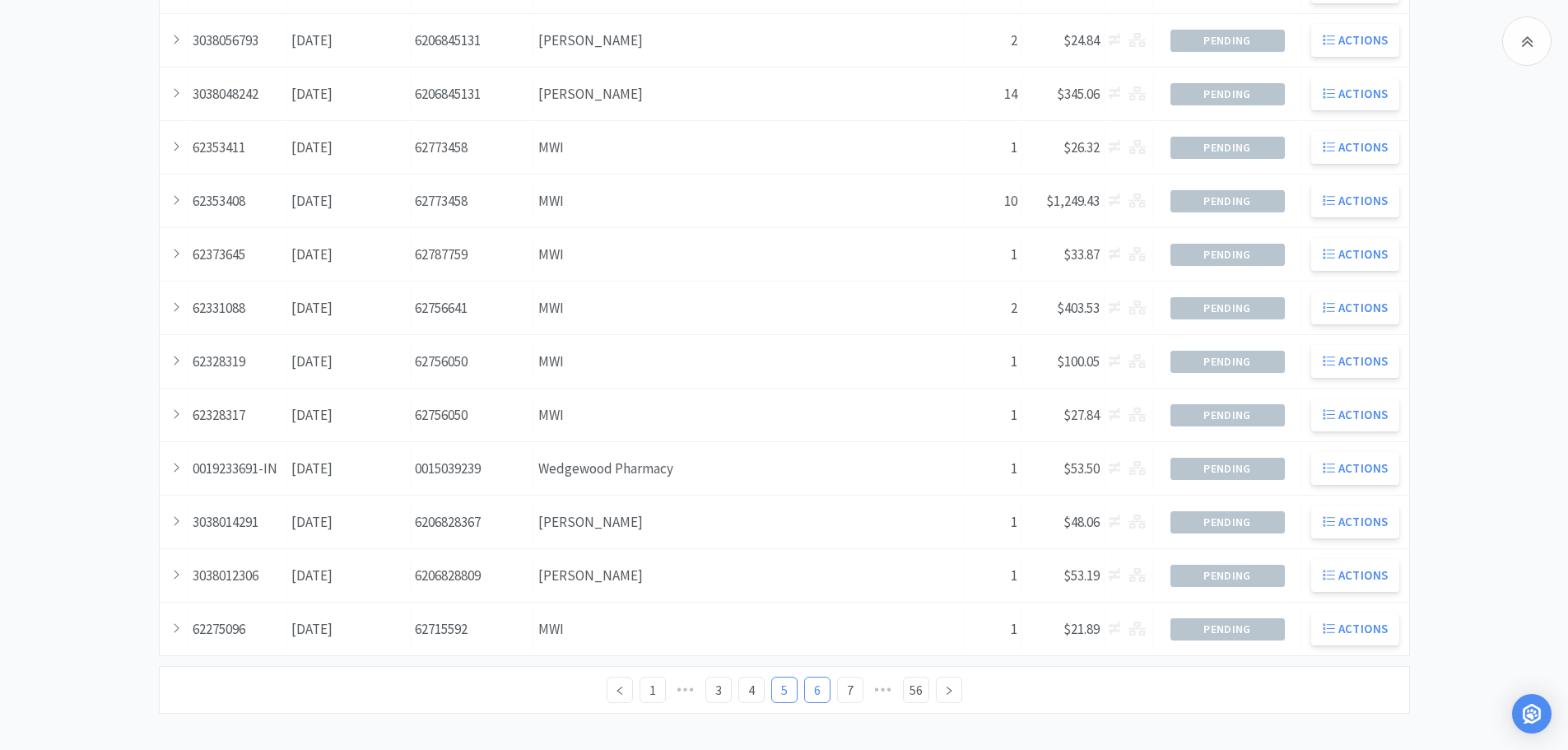
click at [819, 691] on link "6" at bounding box center [818, 690] width 24 height 24
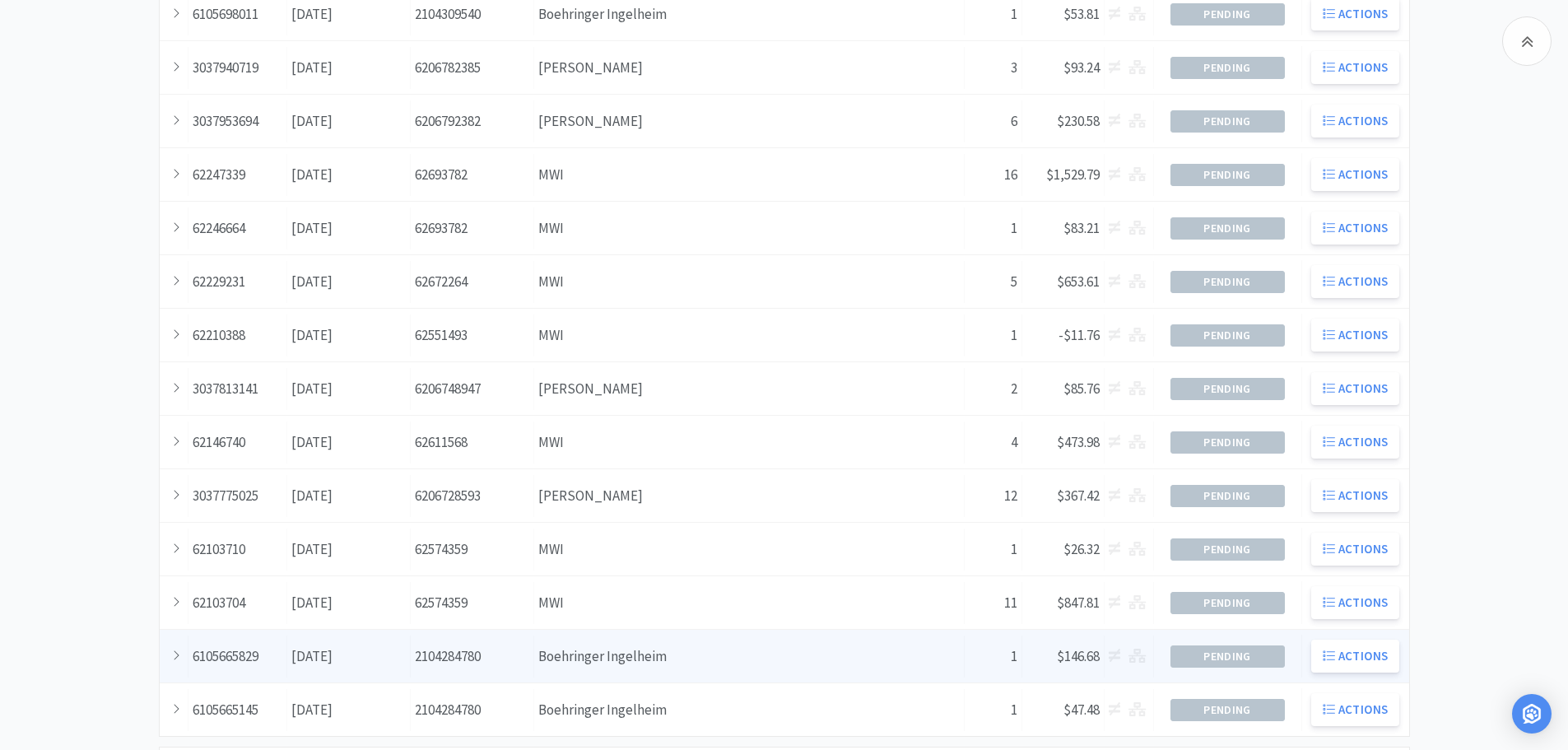
scroll to position [412, 0]
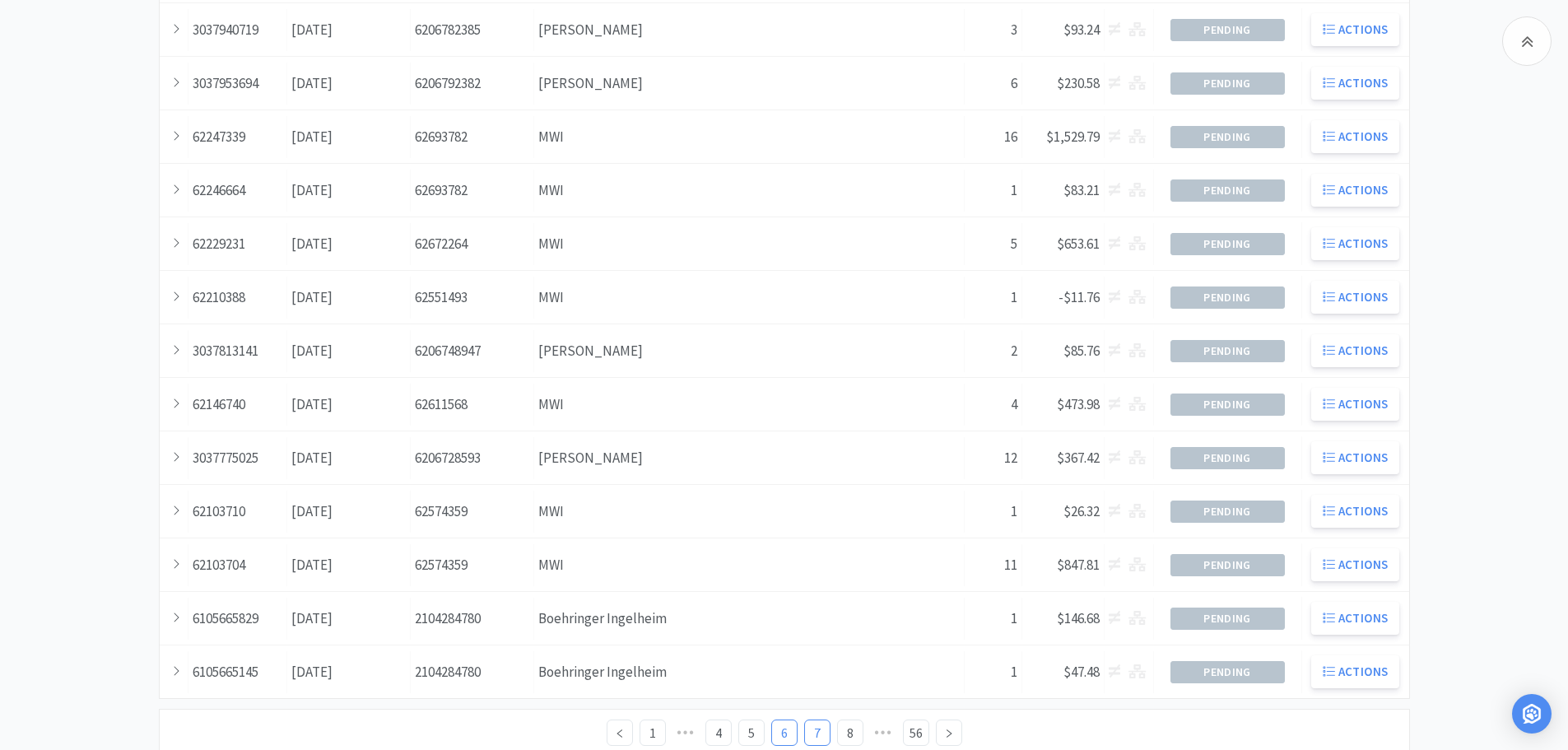
click at [813, 732] on link "7" at bounding box center [818, 733] width 24 height 24
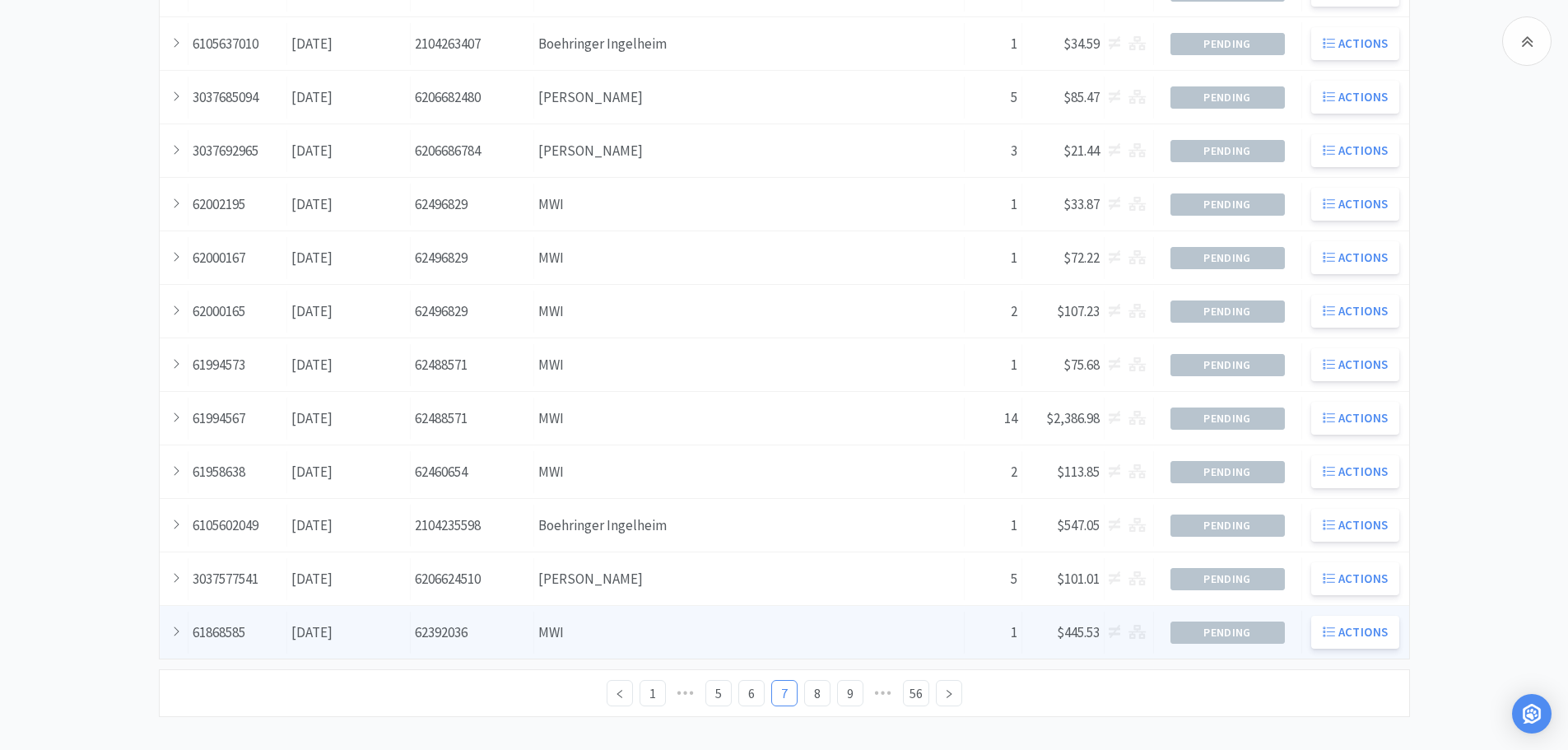
scroll to position [454, 0]
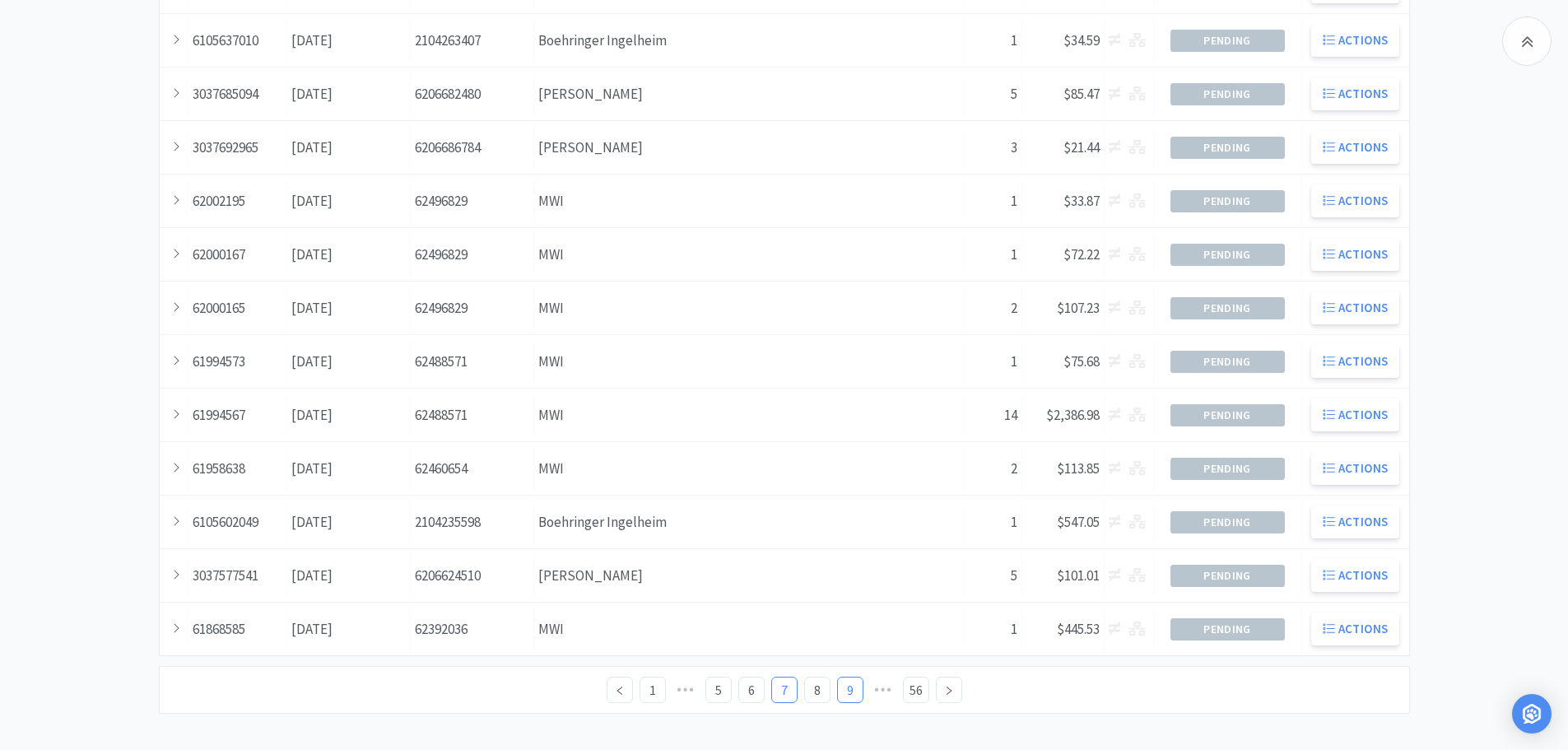
click at [843, 692] on link "9" at bounding box center [850, 690] width 24 height 24
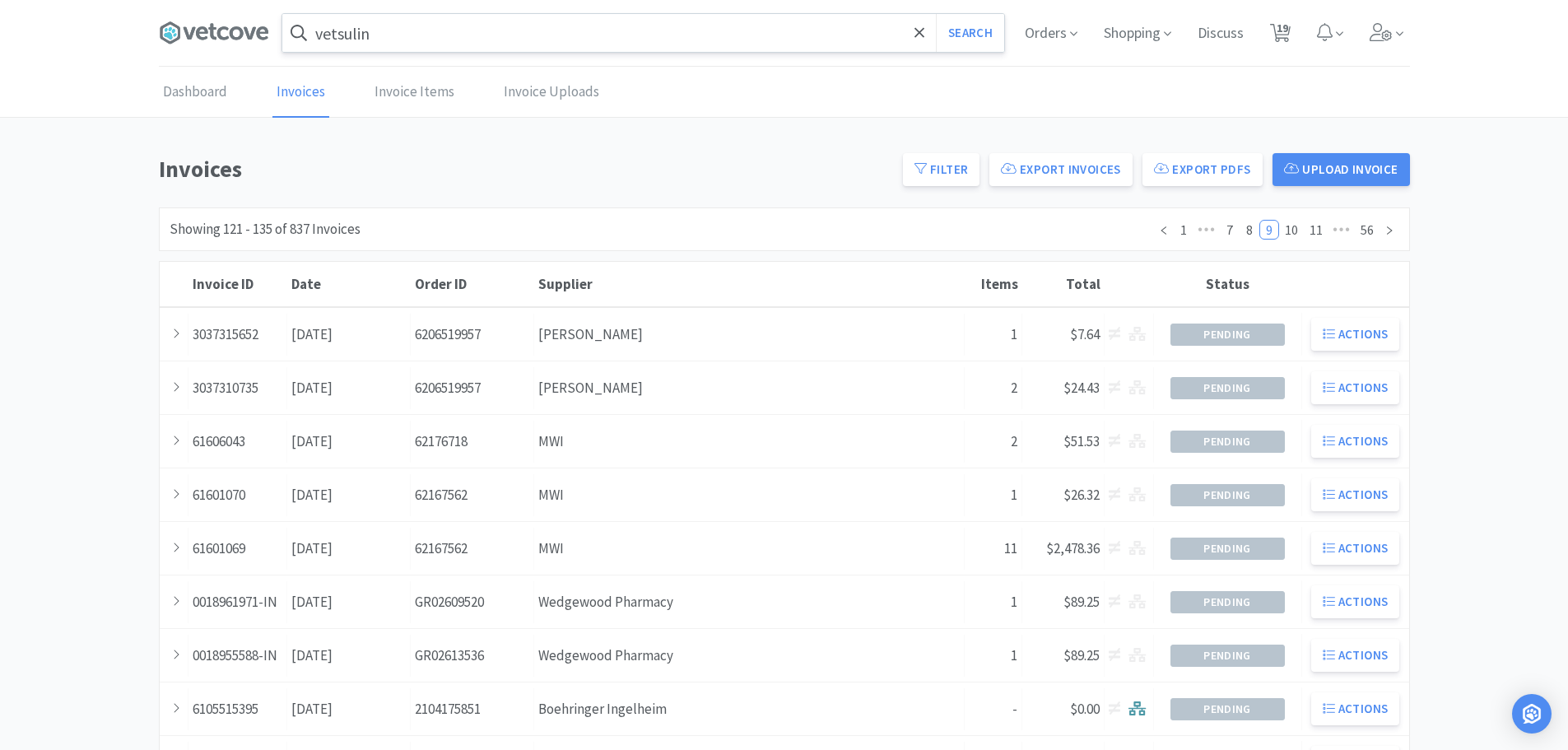
click at [535, 43] on input "vetsulin" at bounding box center [643, 32] width 722 height 38
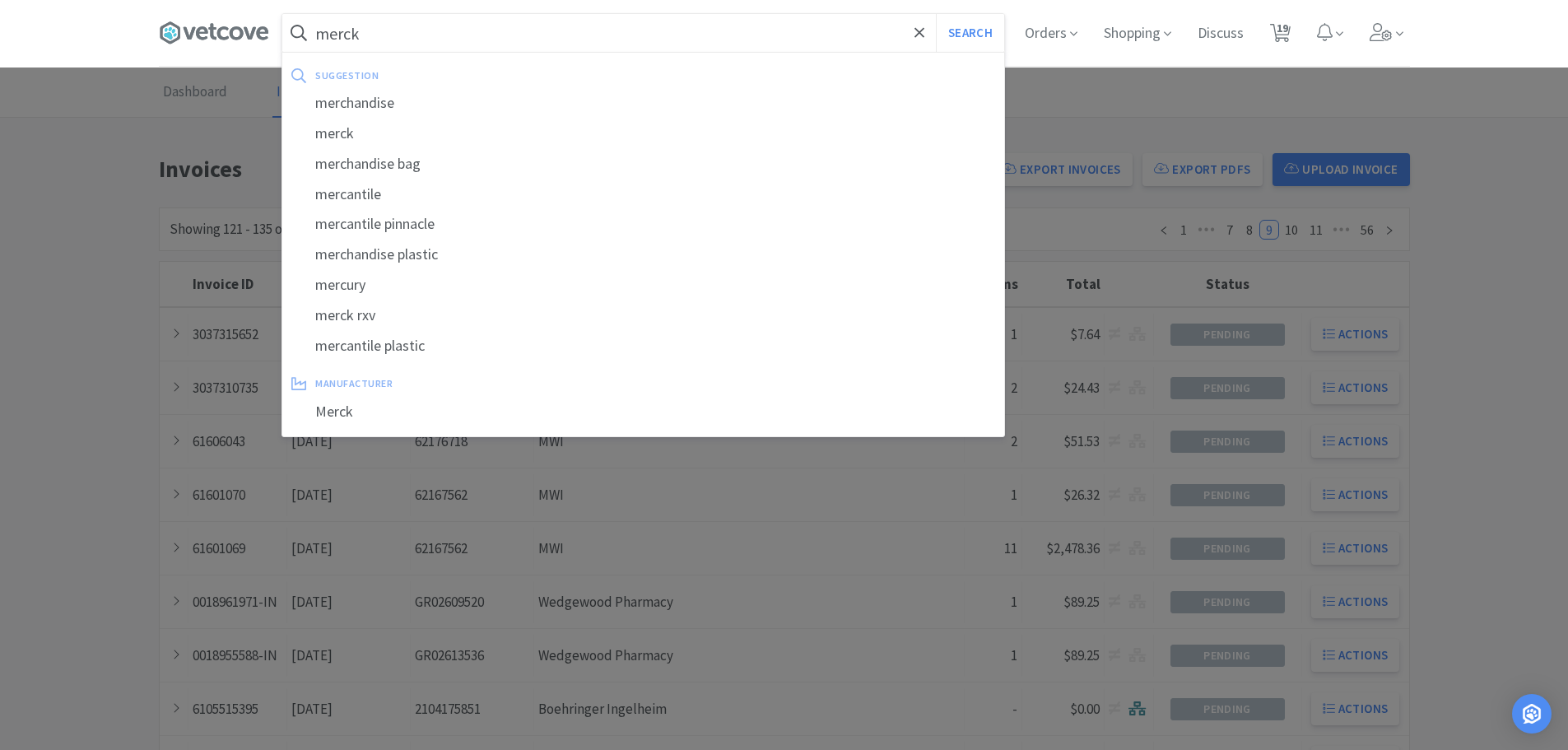
type input "merck"
click at [936, 14] on button "Search" at bounding box center [970, 32] width 68 height 38
select select "2"
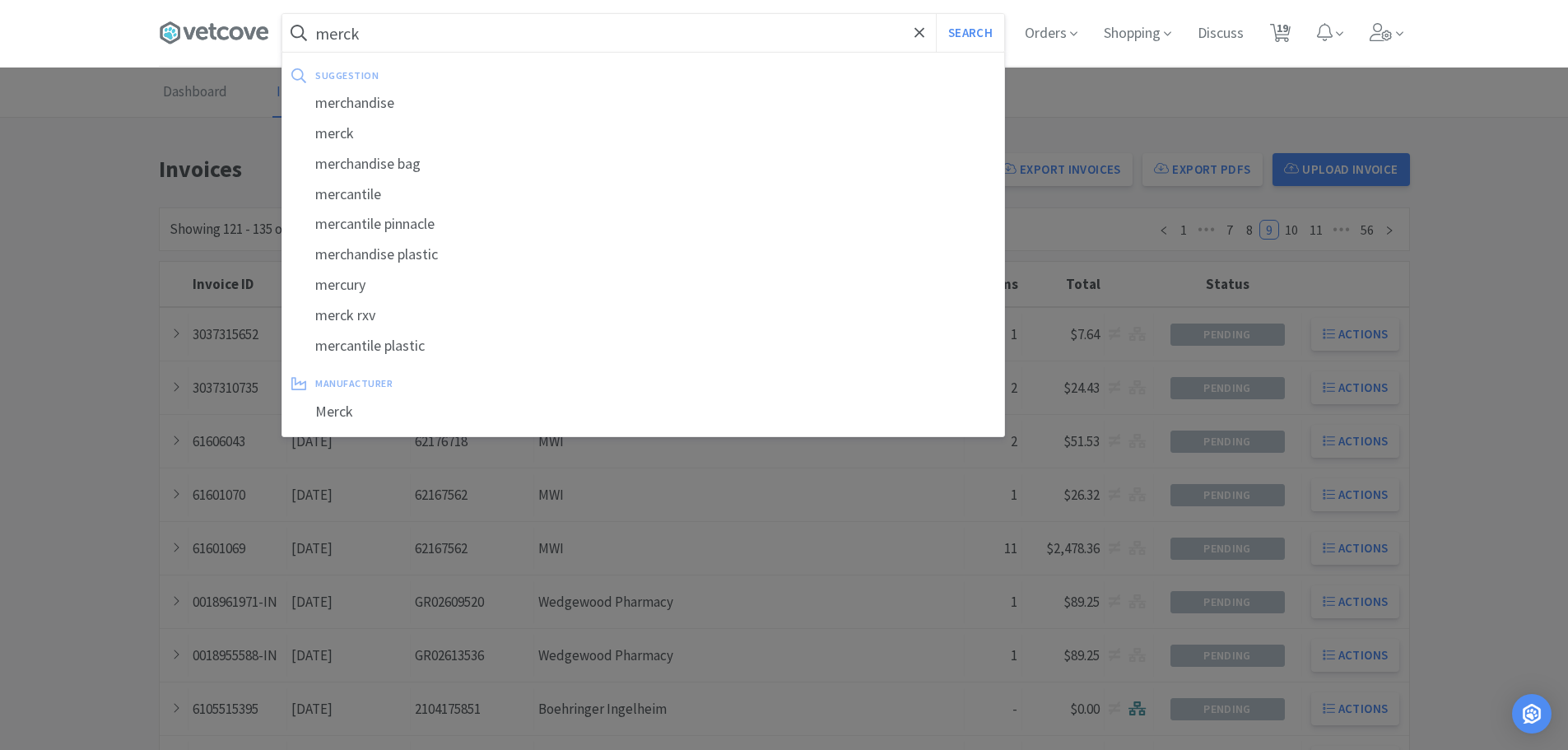
select select "1"
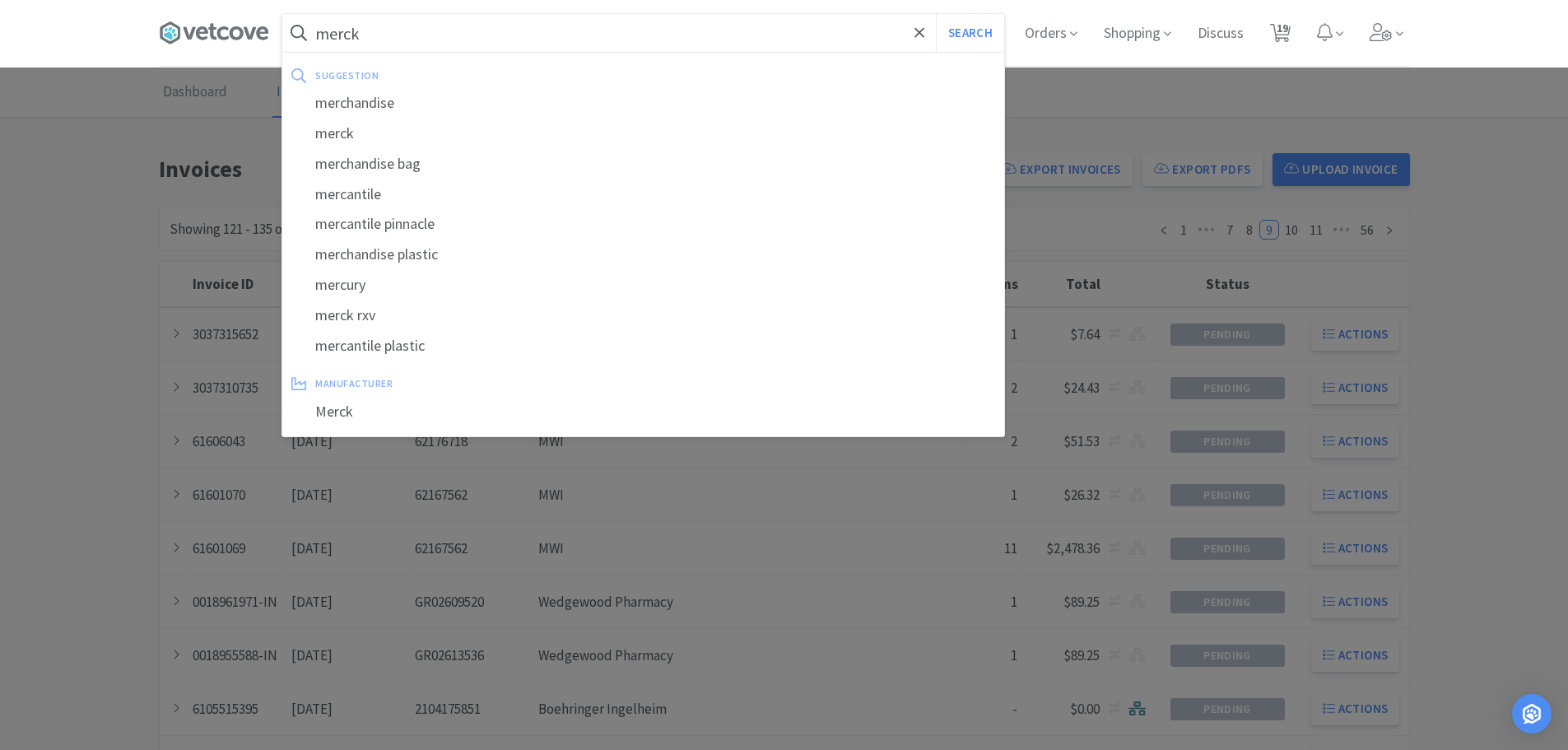
select select "2"
select select "1"
select select "2"
select select "1"
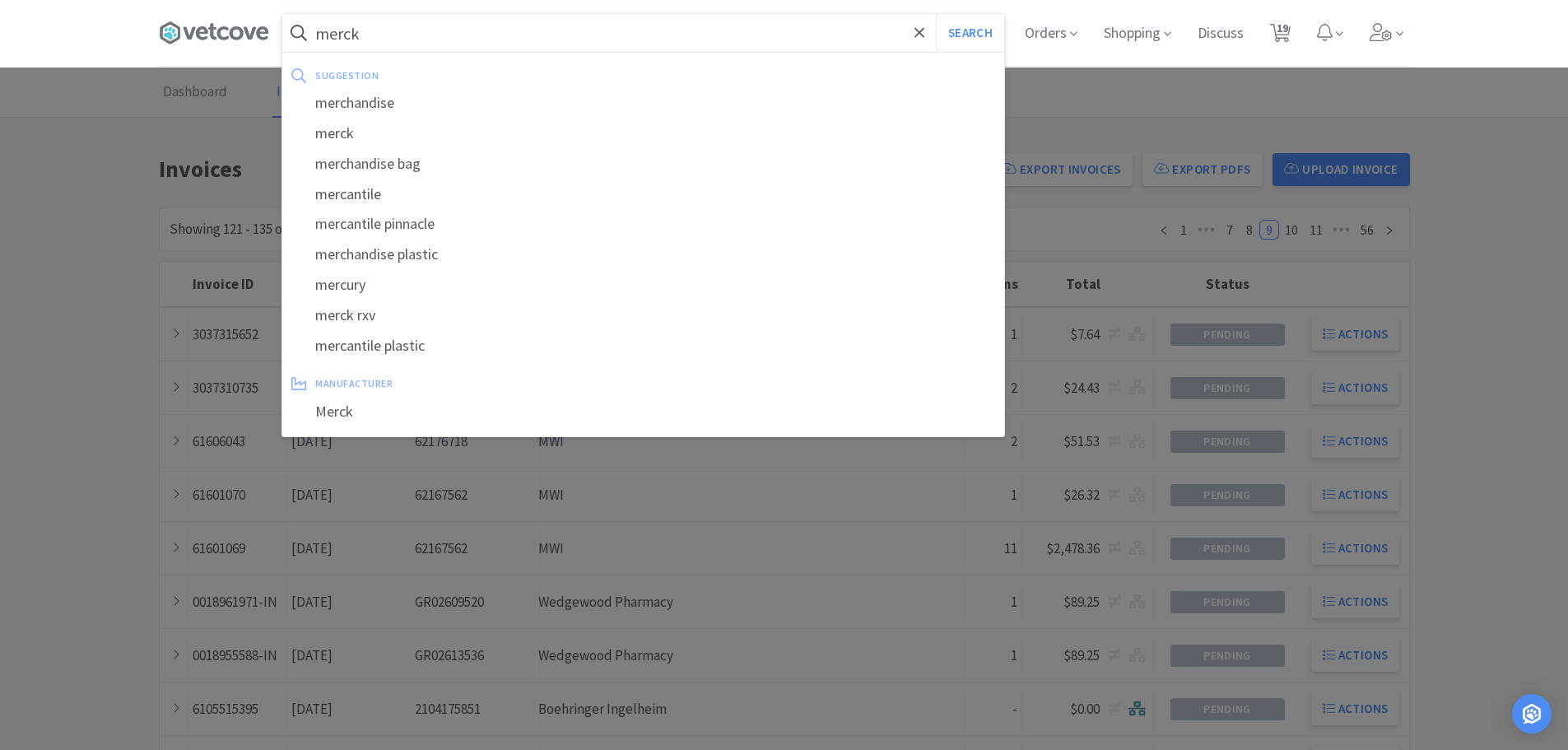
select select "1"
select select "4"
select select "5"
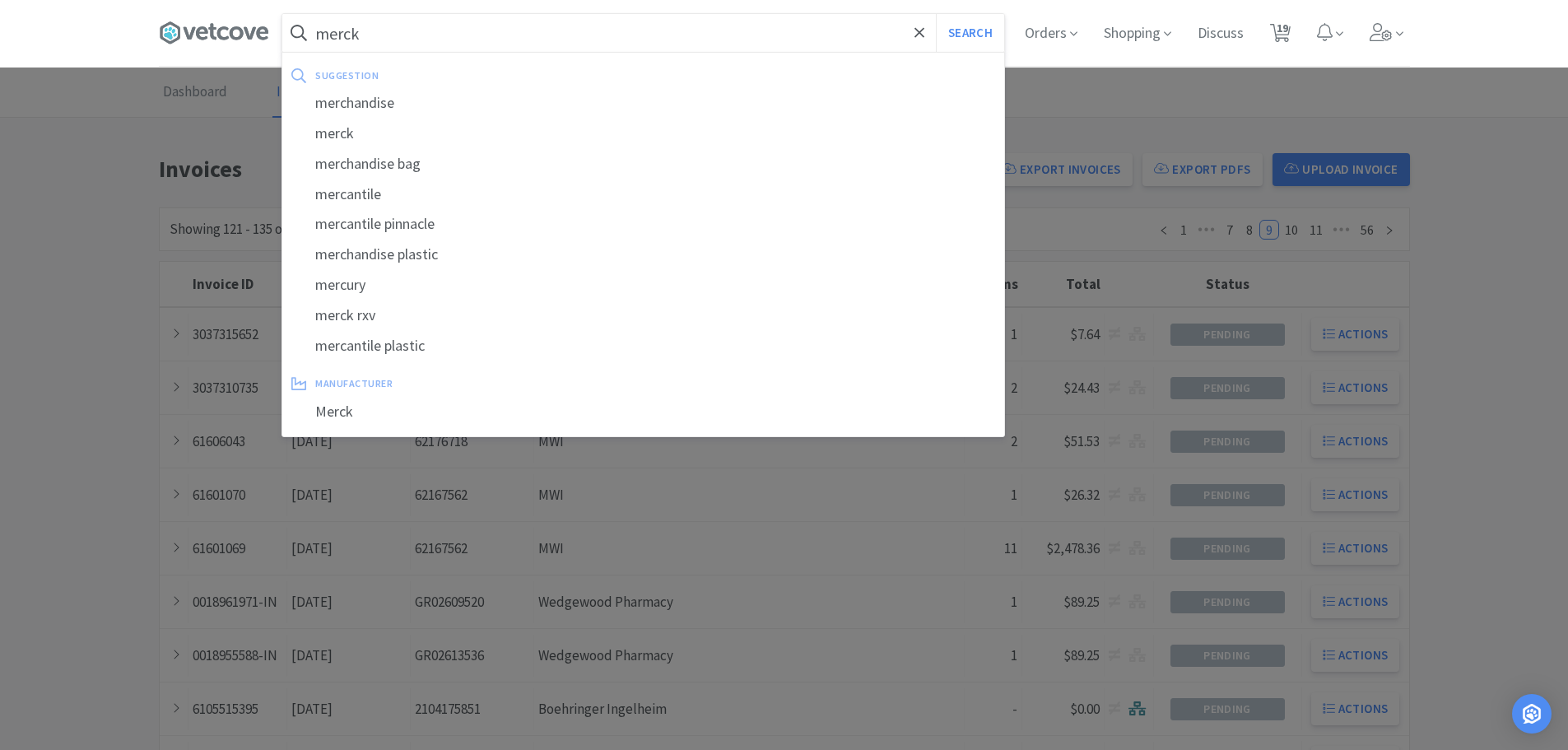
select select "5"
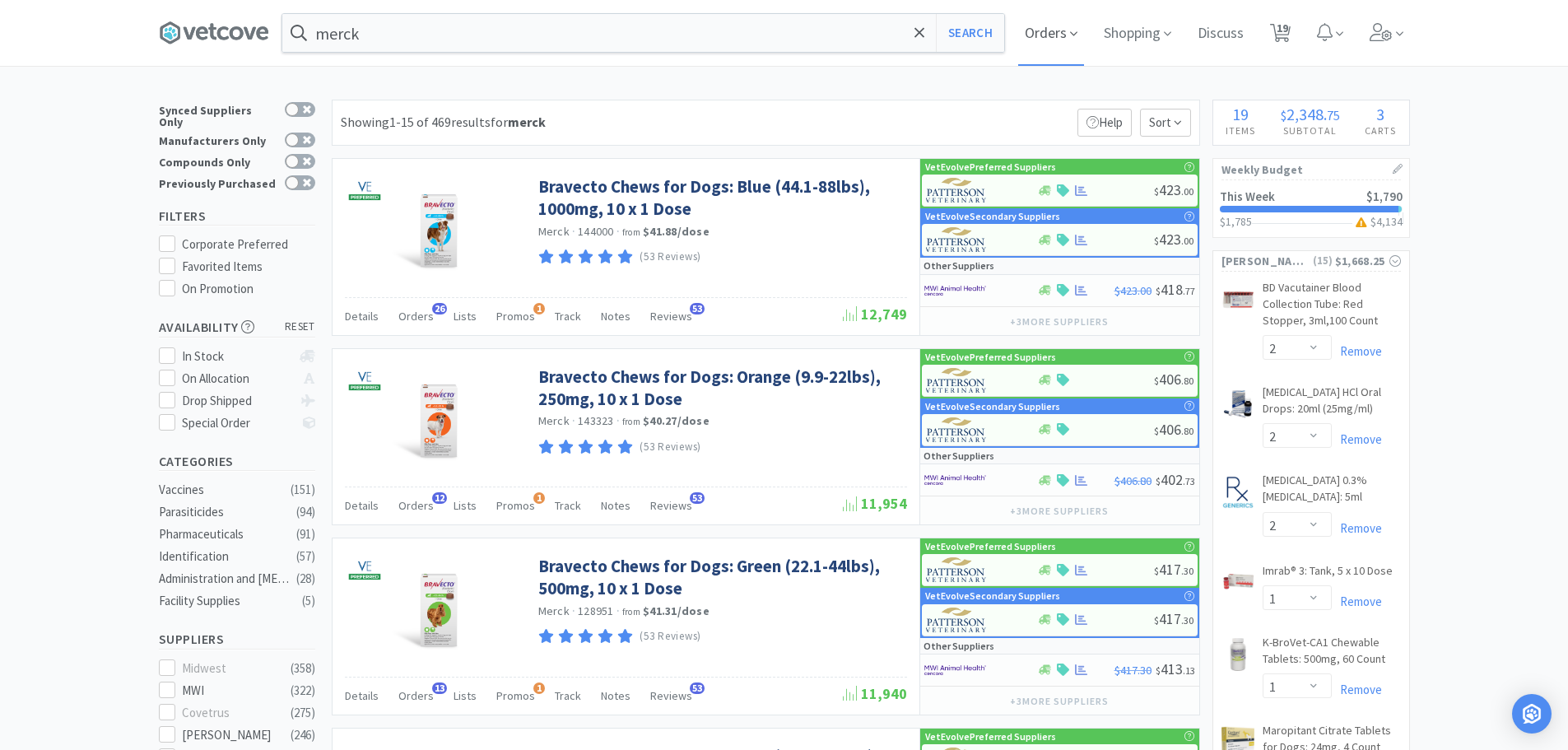
click at [1048, 34] on span "Orders" at bounding box center [1051, 33] width 66 height 66
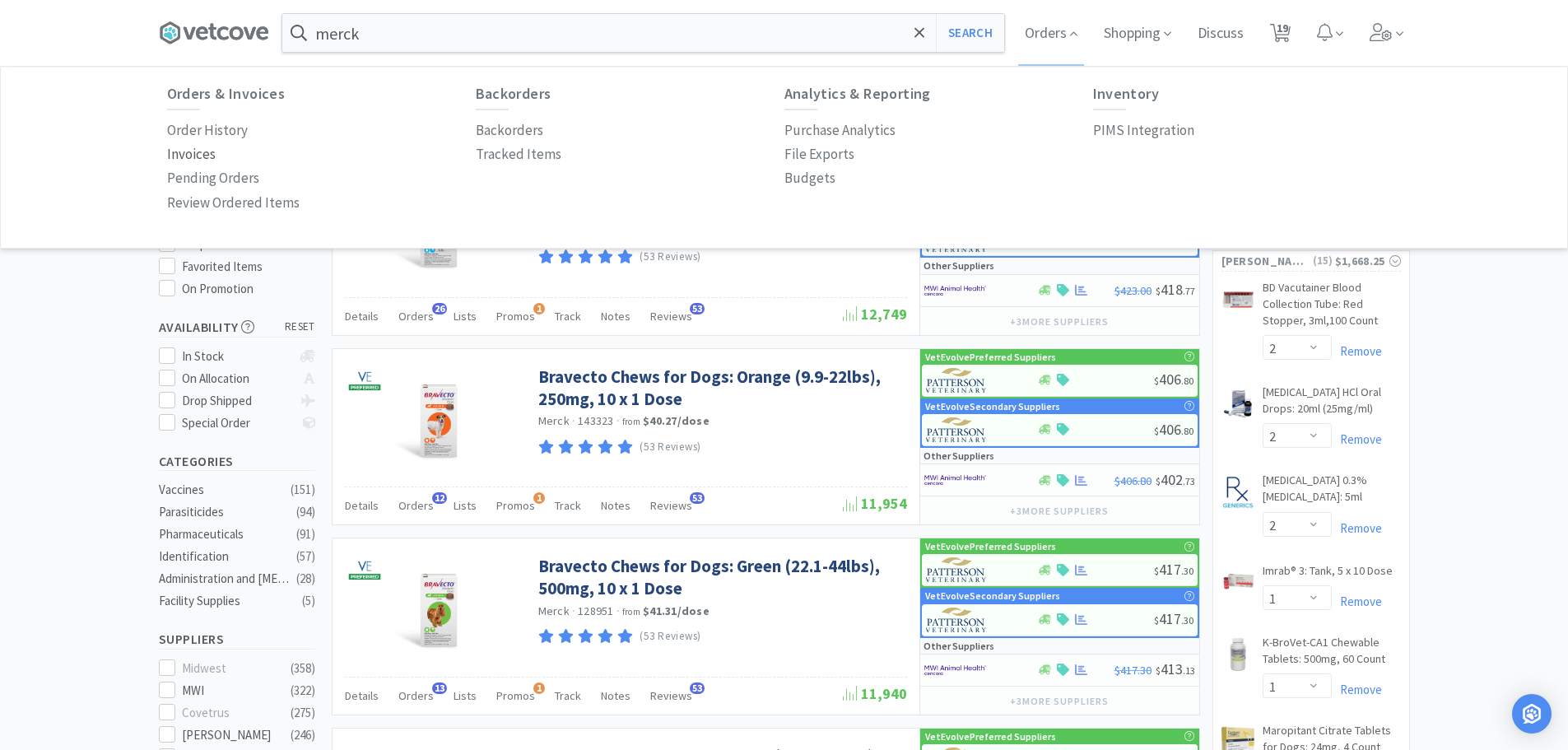
click at [203, 150] on p "Invoices" at bounding box center [192, 153] width 49 height 22
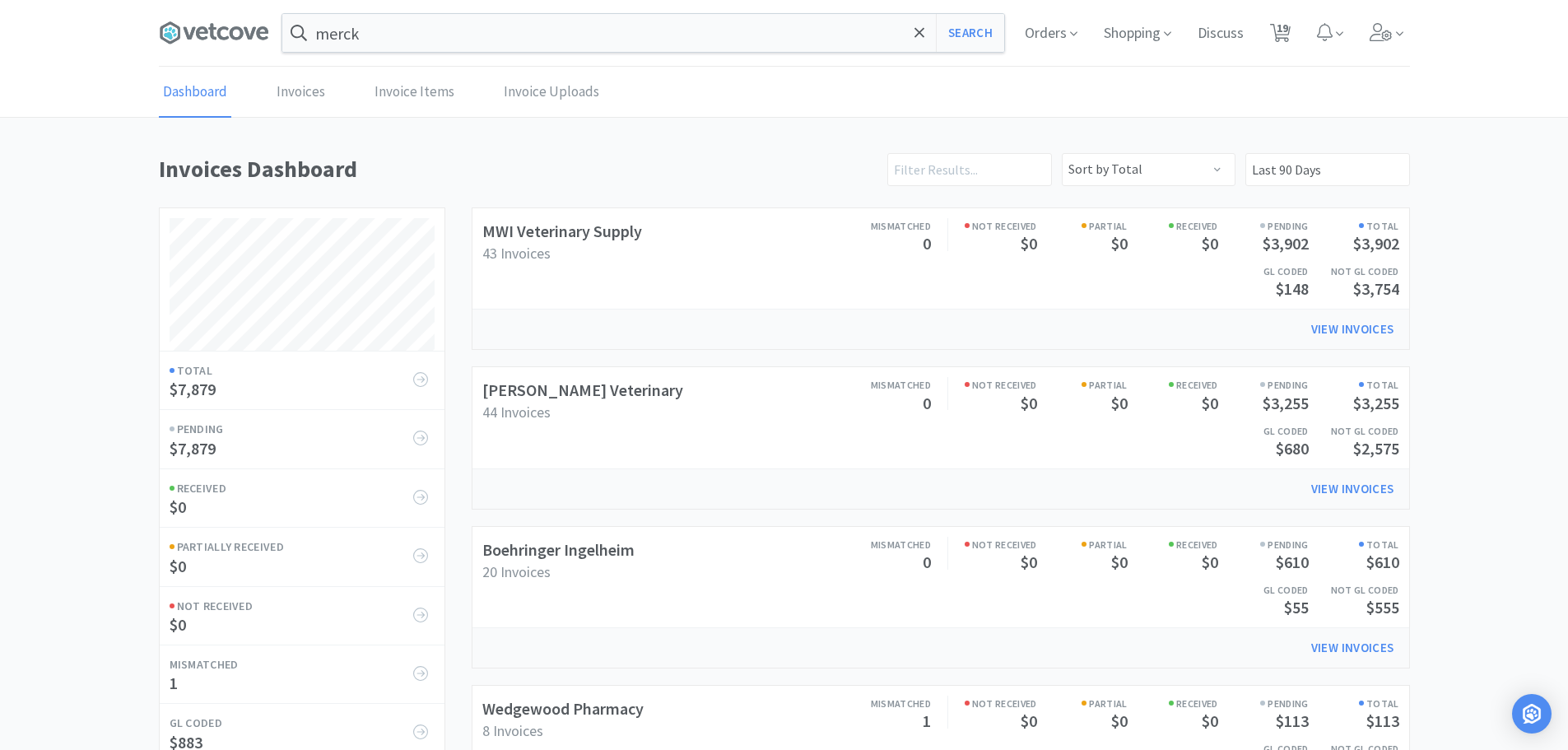
scroll to position [770, 1251]
click at [1012, 173] on input "text" at bounding box center [969, 170] width 165 height 33
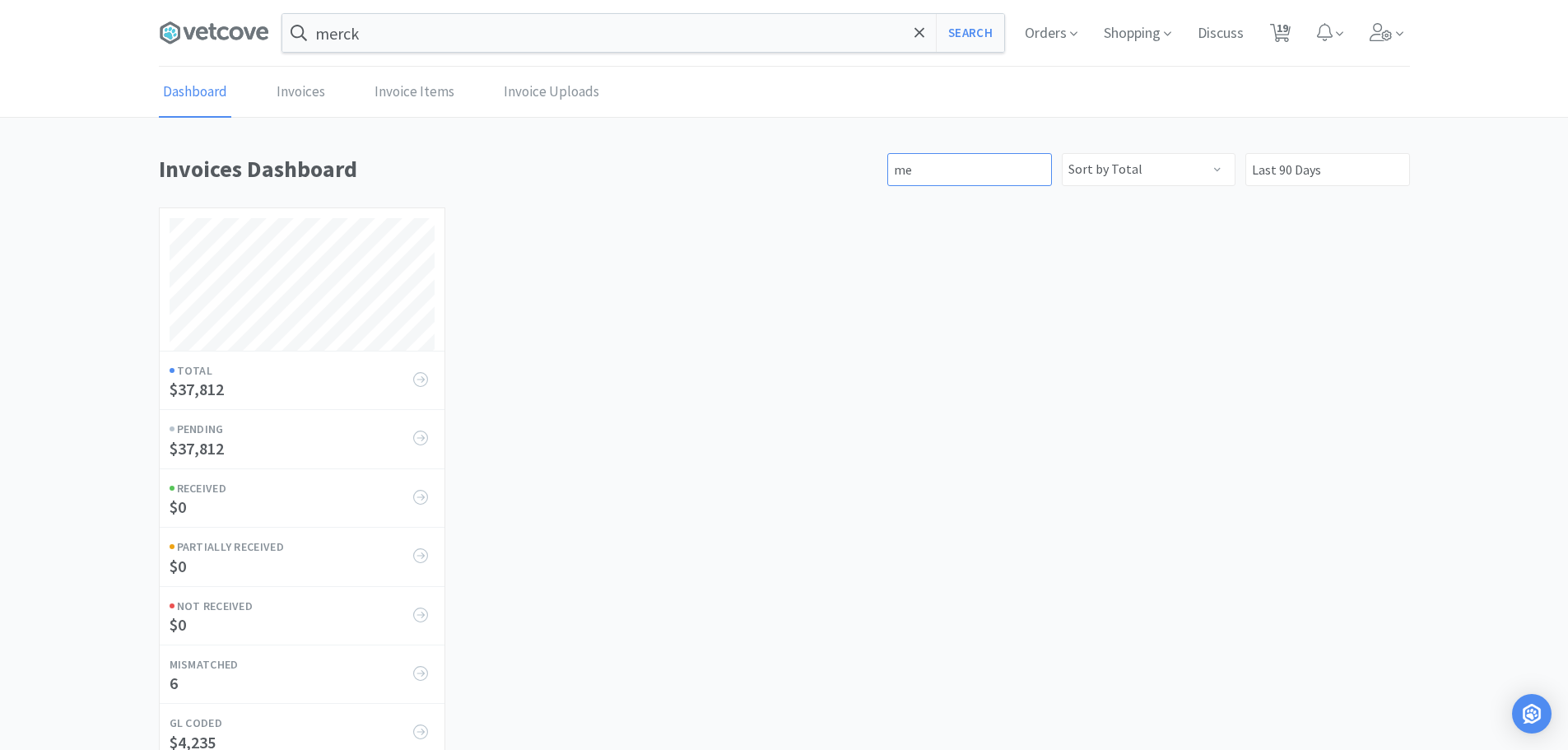
type input "m"
type input "i"
type input "v"
